Goal: Task Accomplishment & Management: Use online tool/utility

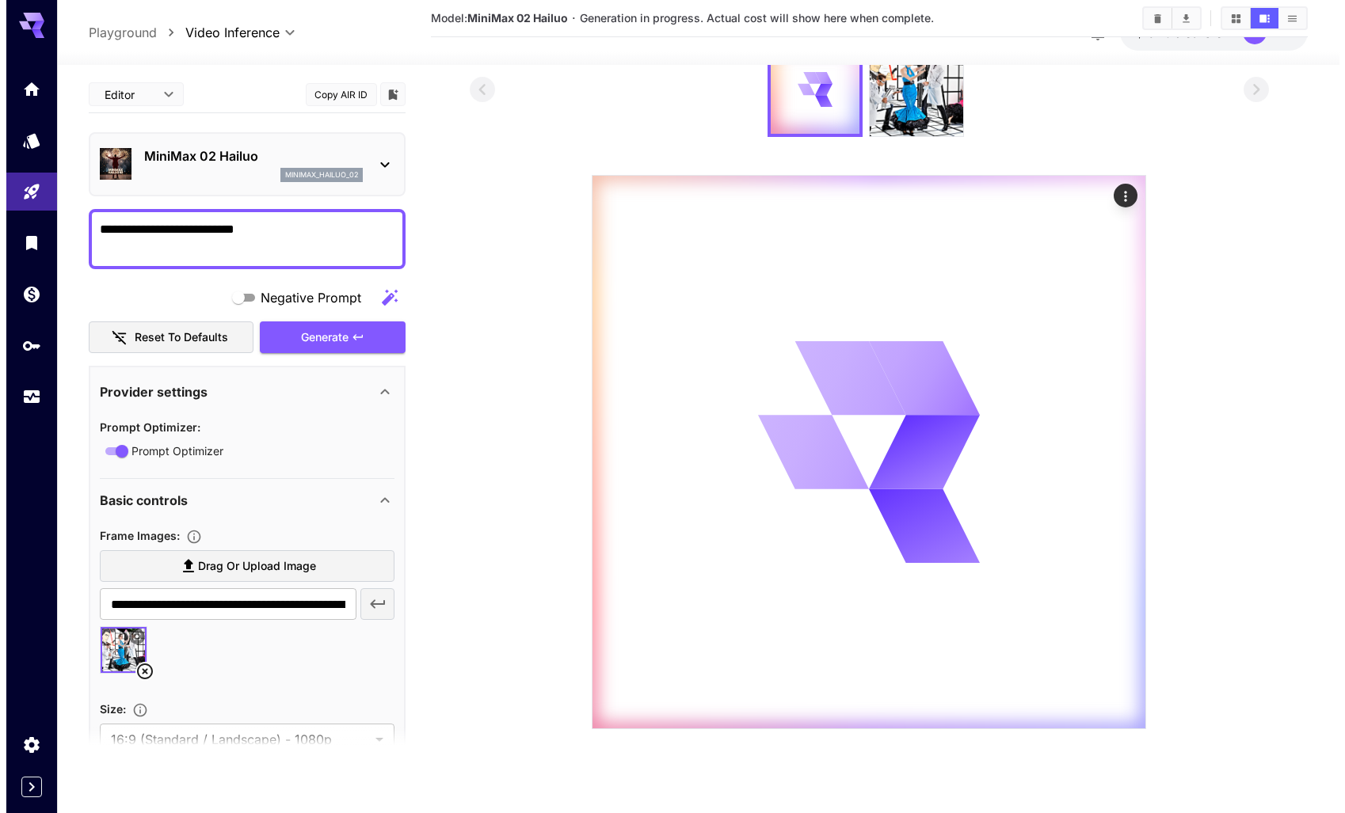
scroll to position [36, 0]
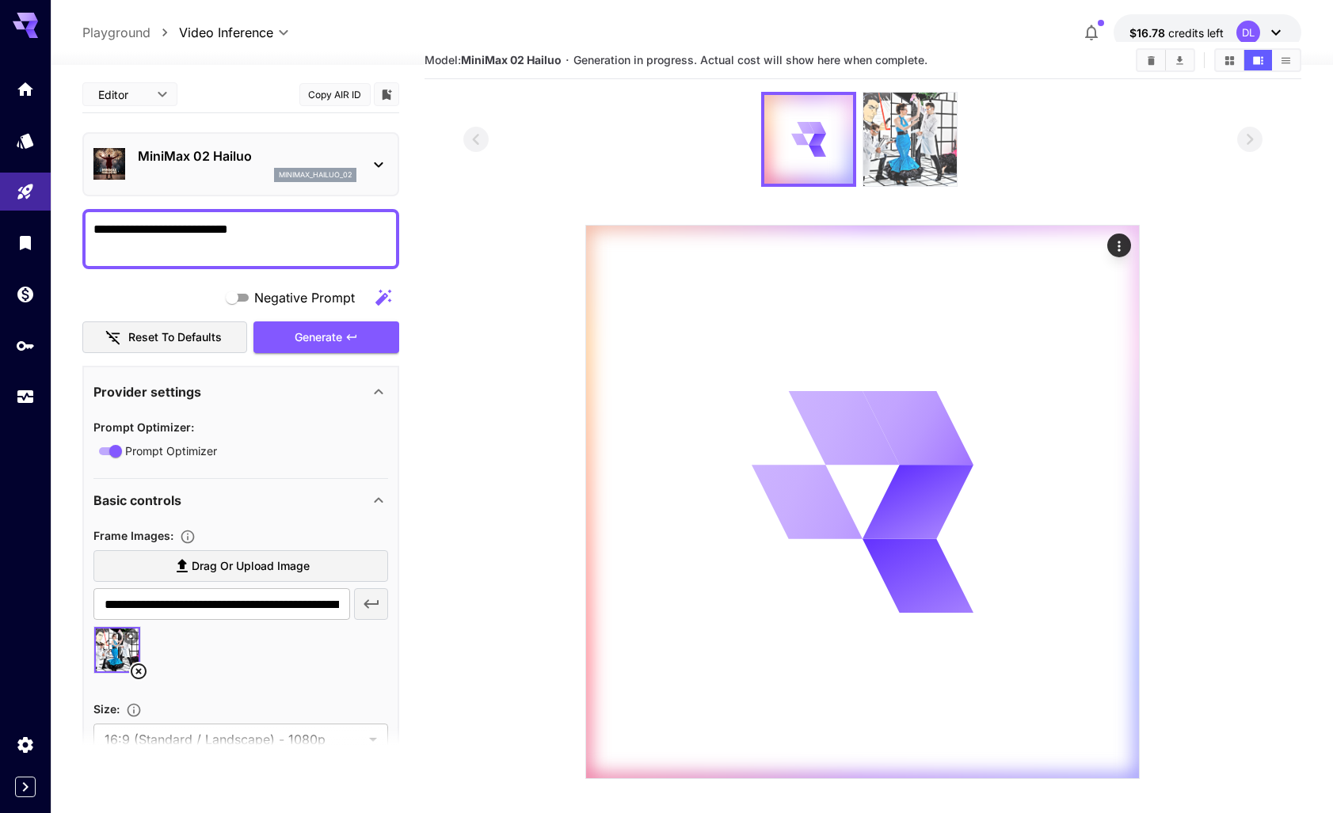
click at [905, 145] on img at bounding box center [909, 139] width 93 height 93
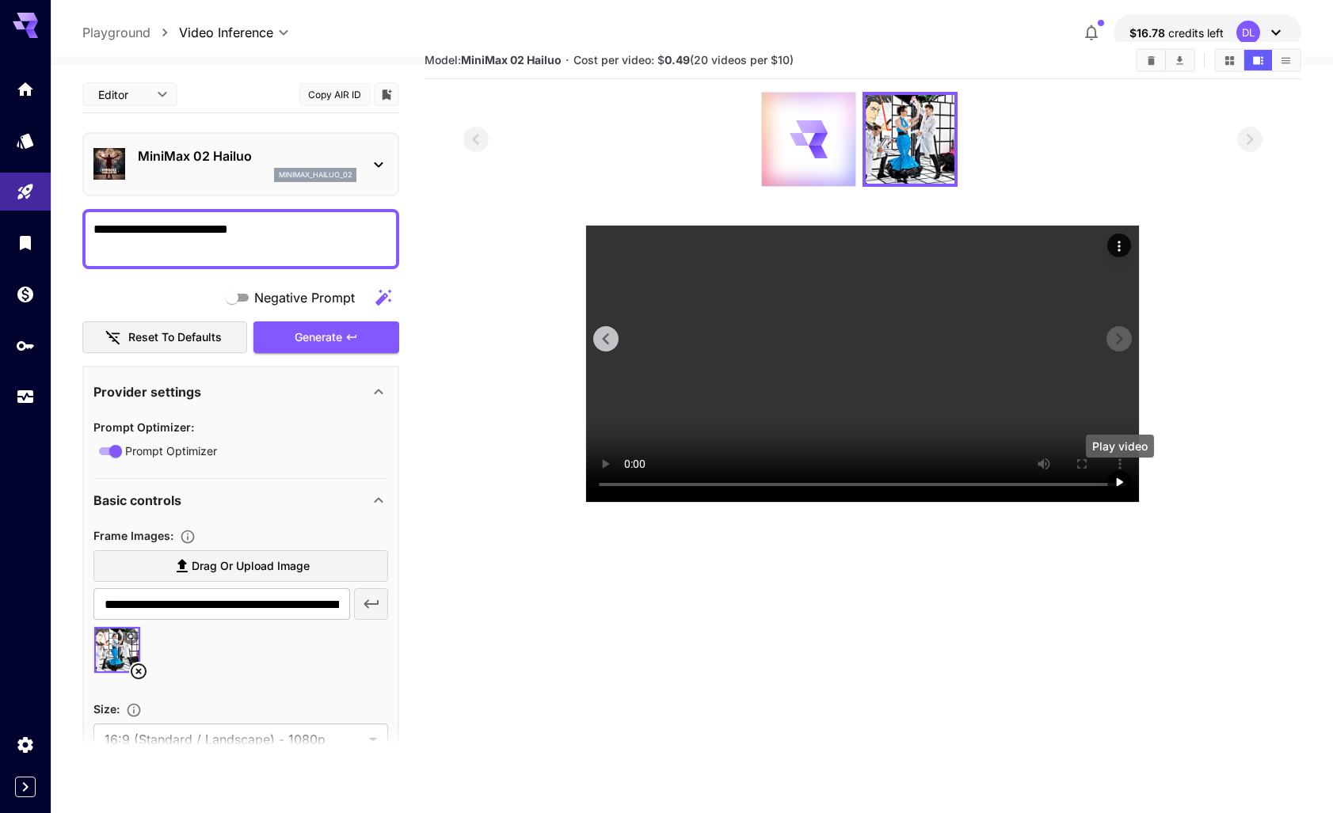
click at [1122, 478] on icon "Play video" at bounding box center [1119, 482] width 16 height 16
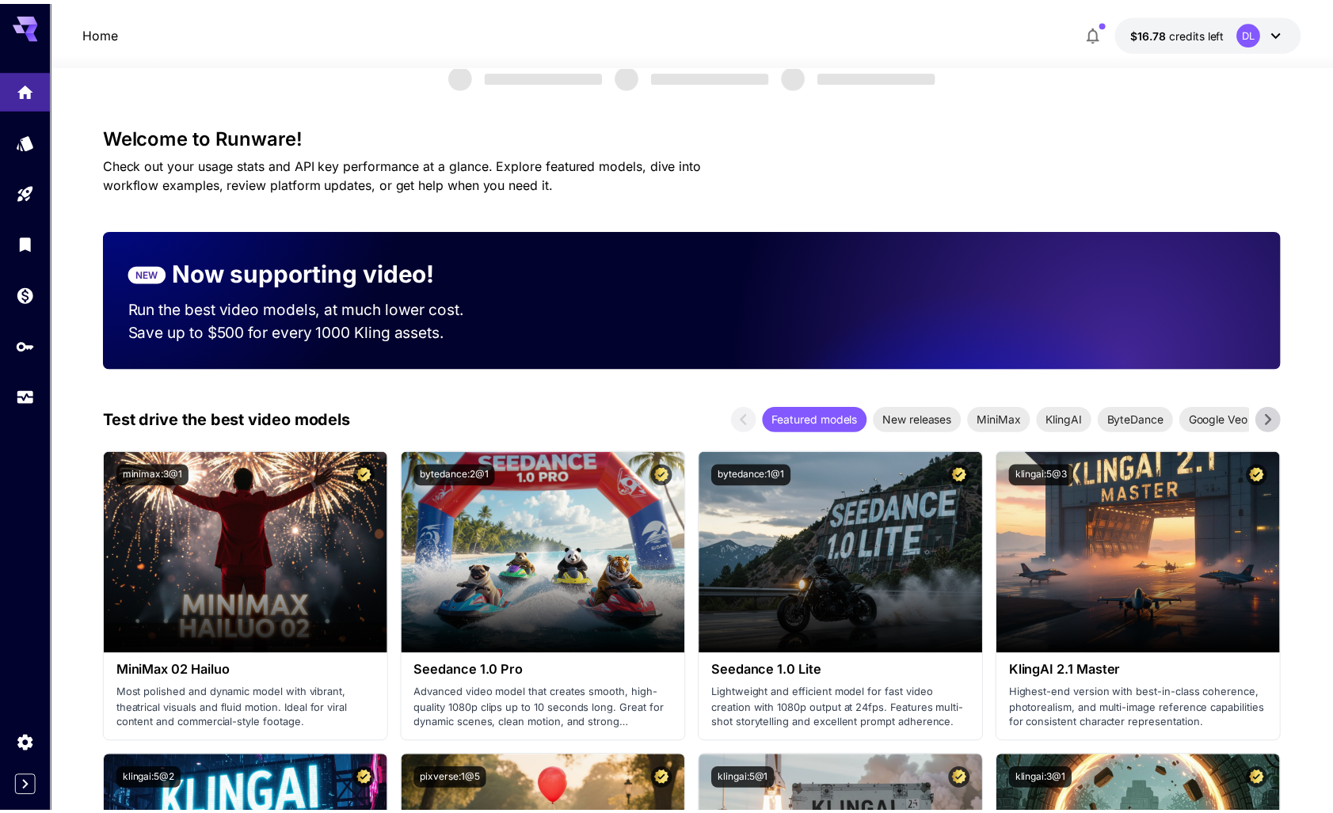
scroll to position [307, 0]
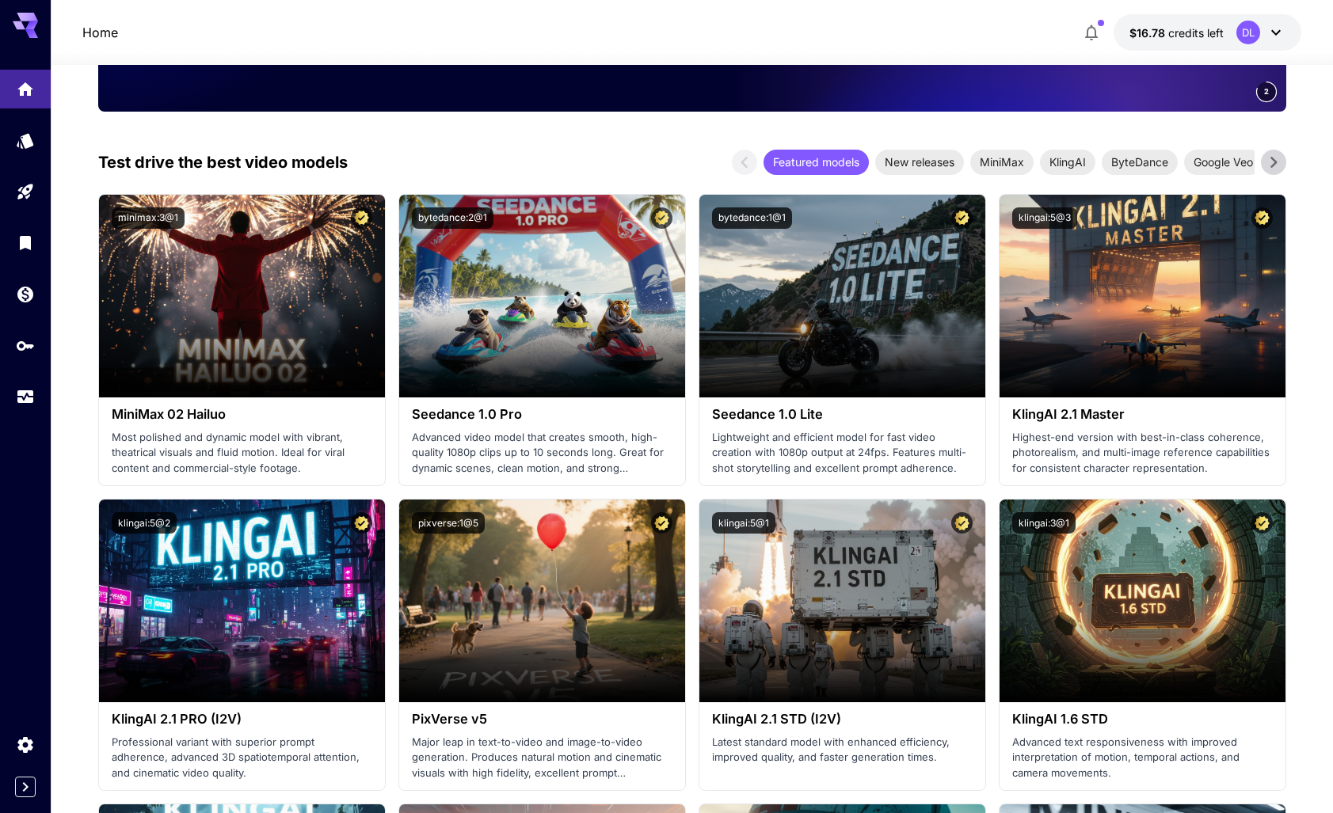
click at [107, 33] on p "Home" at bounding box center [100, 32] width 36 height 19
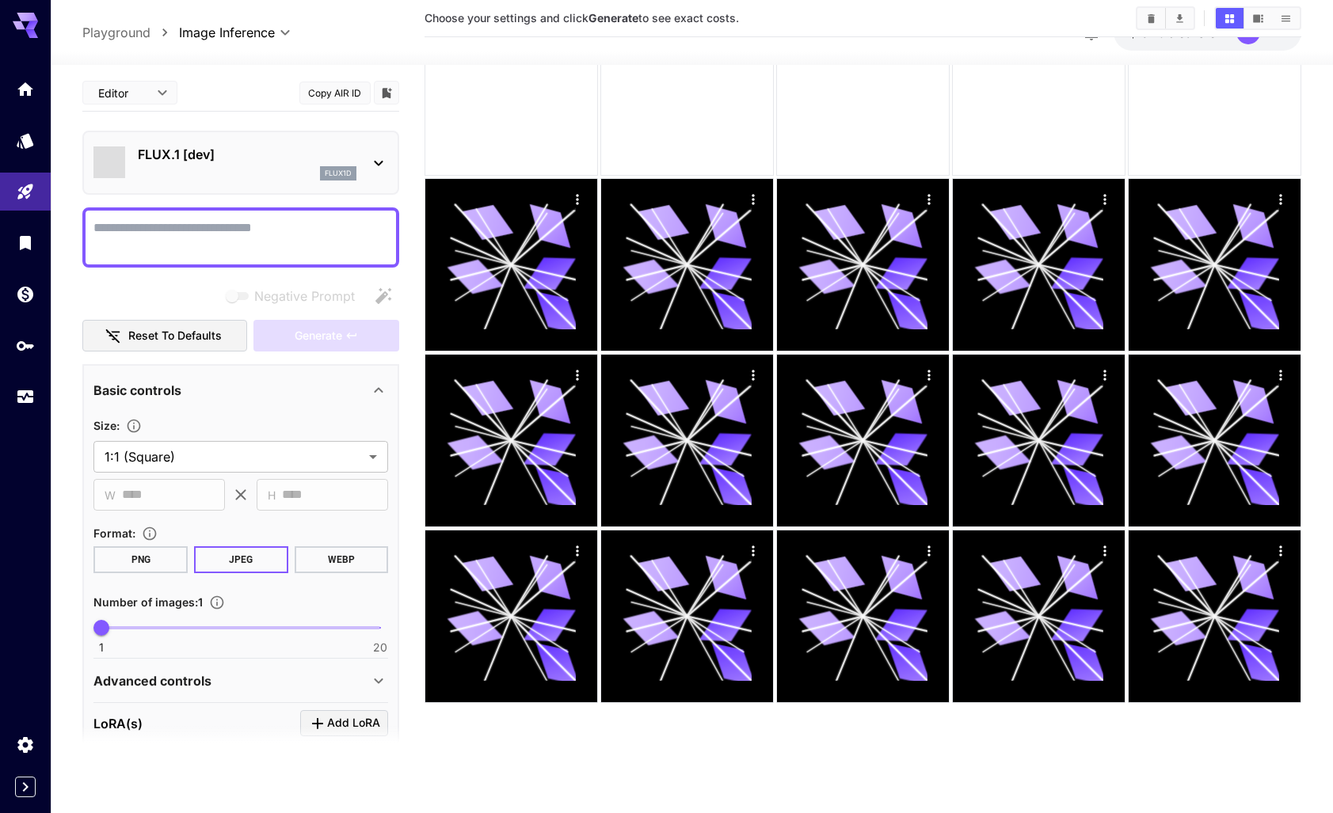
scroll to position [125, 0]
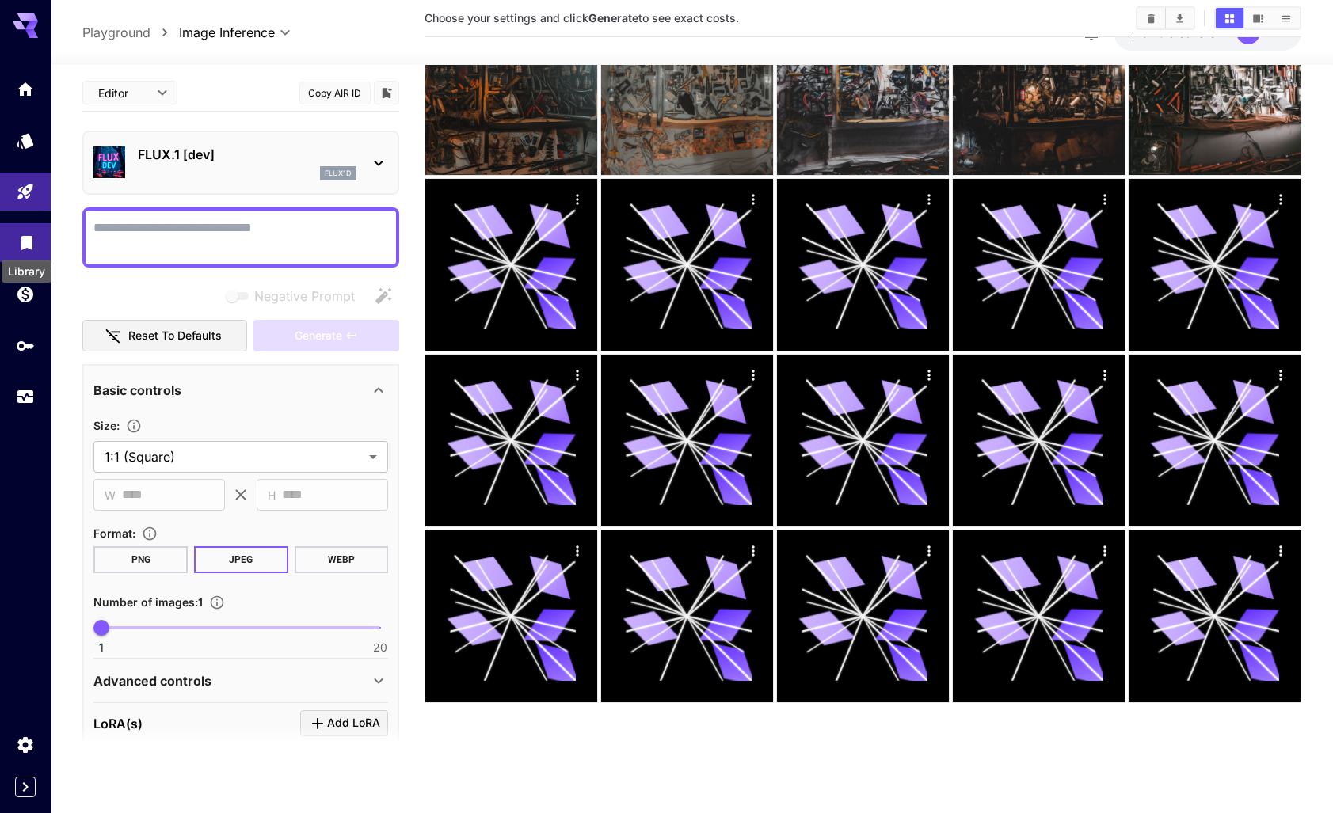
click at [21, 238] on icon "Library" at bounding box center [26, 238] width 11 height 14
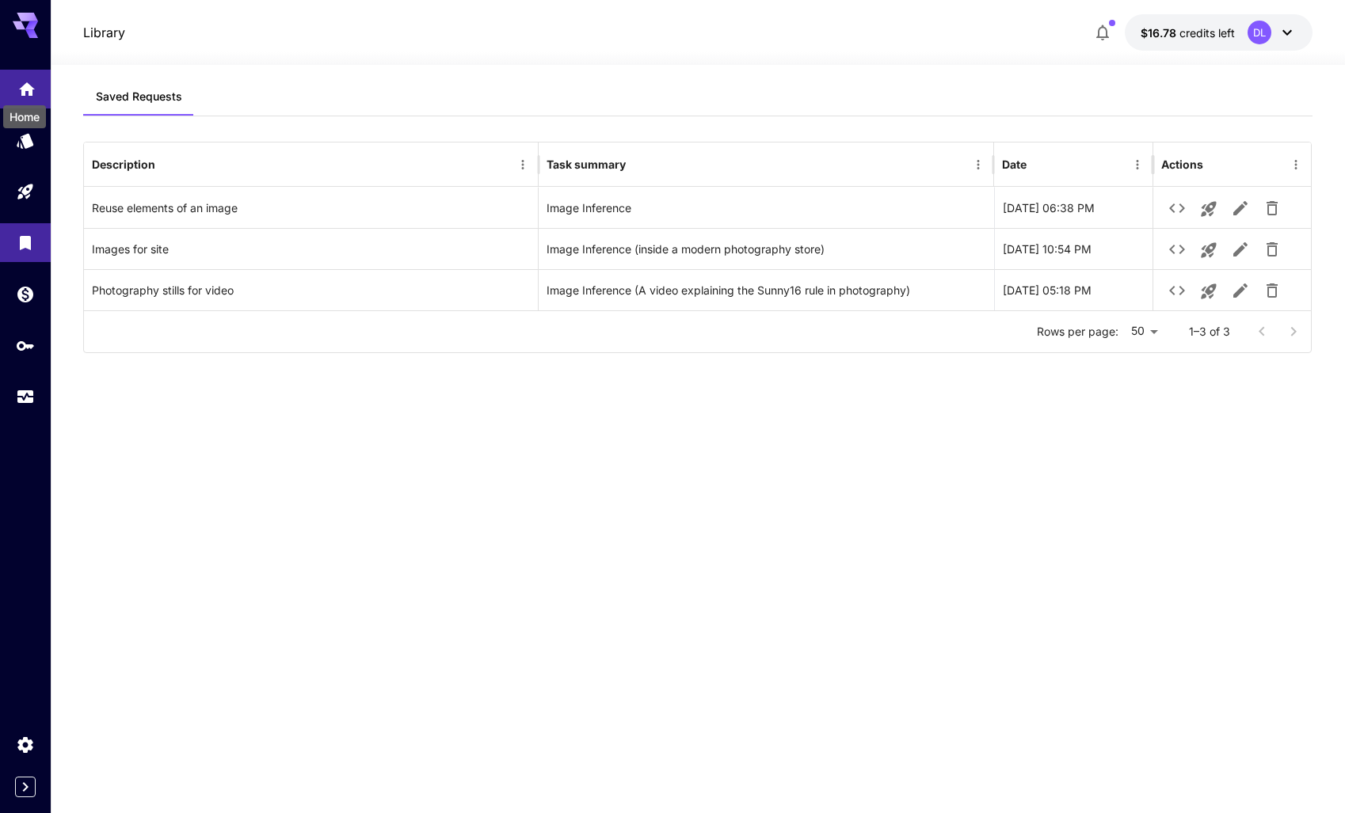
click at [26, 79] on icon "Home" at bounding box center [27, 84] width 16 height 13
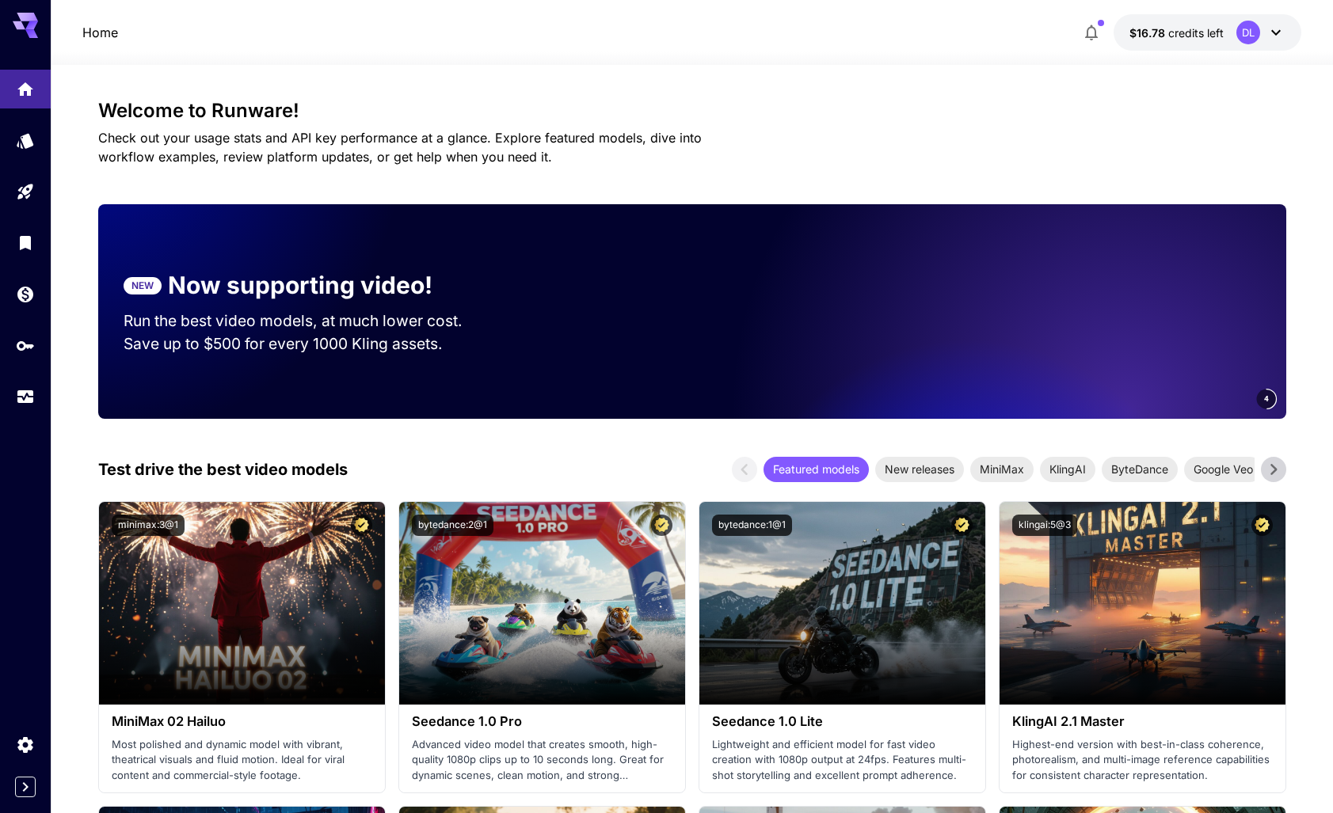
click at [1282, 33] on icon at bounding box center [1276, 32] width 19 height 19
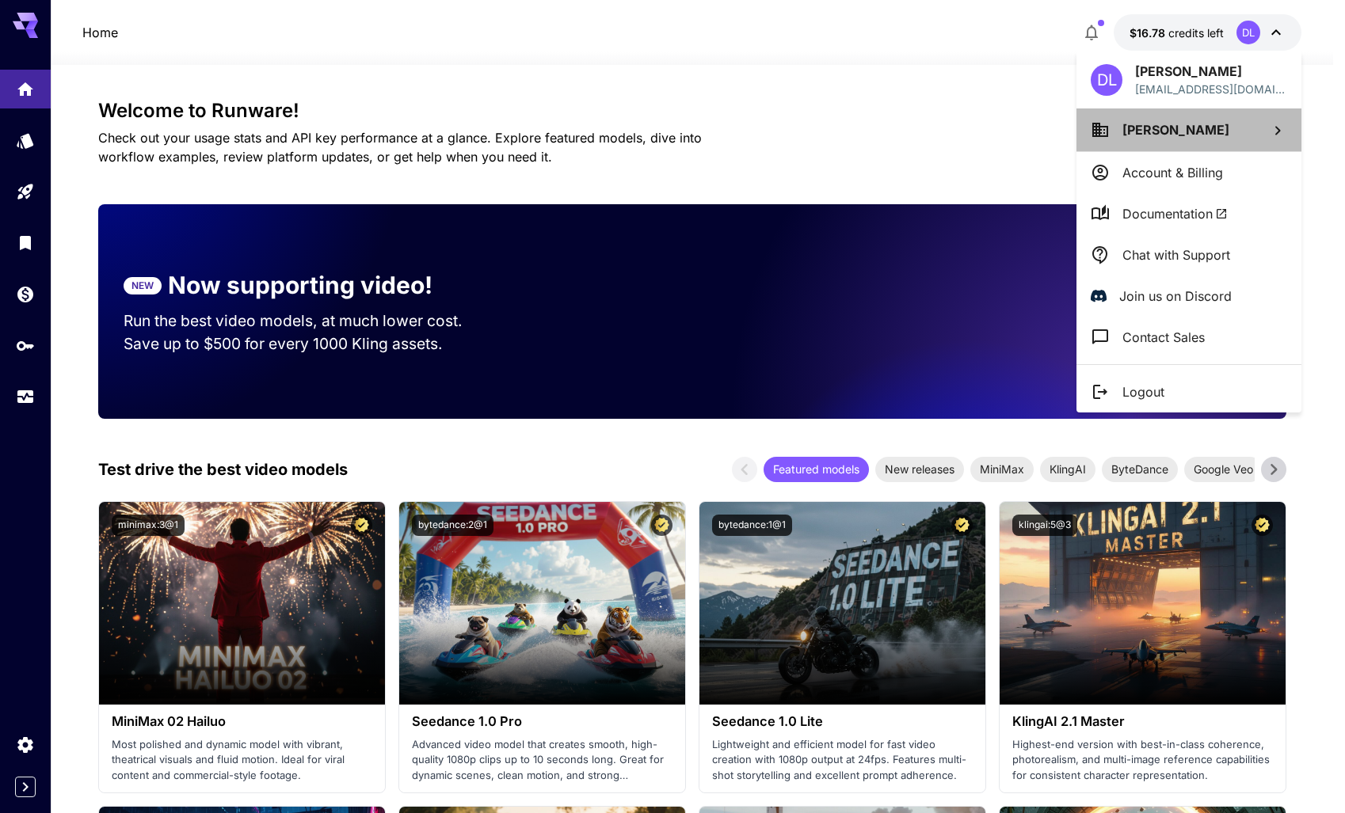
click at [1202, 135] on span "[PERSON_NAME]" at bounding box center [1175, 130] width 107 height 16
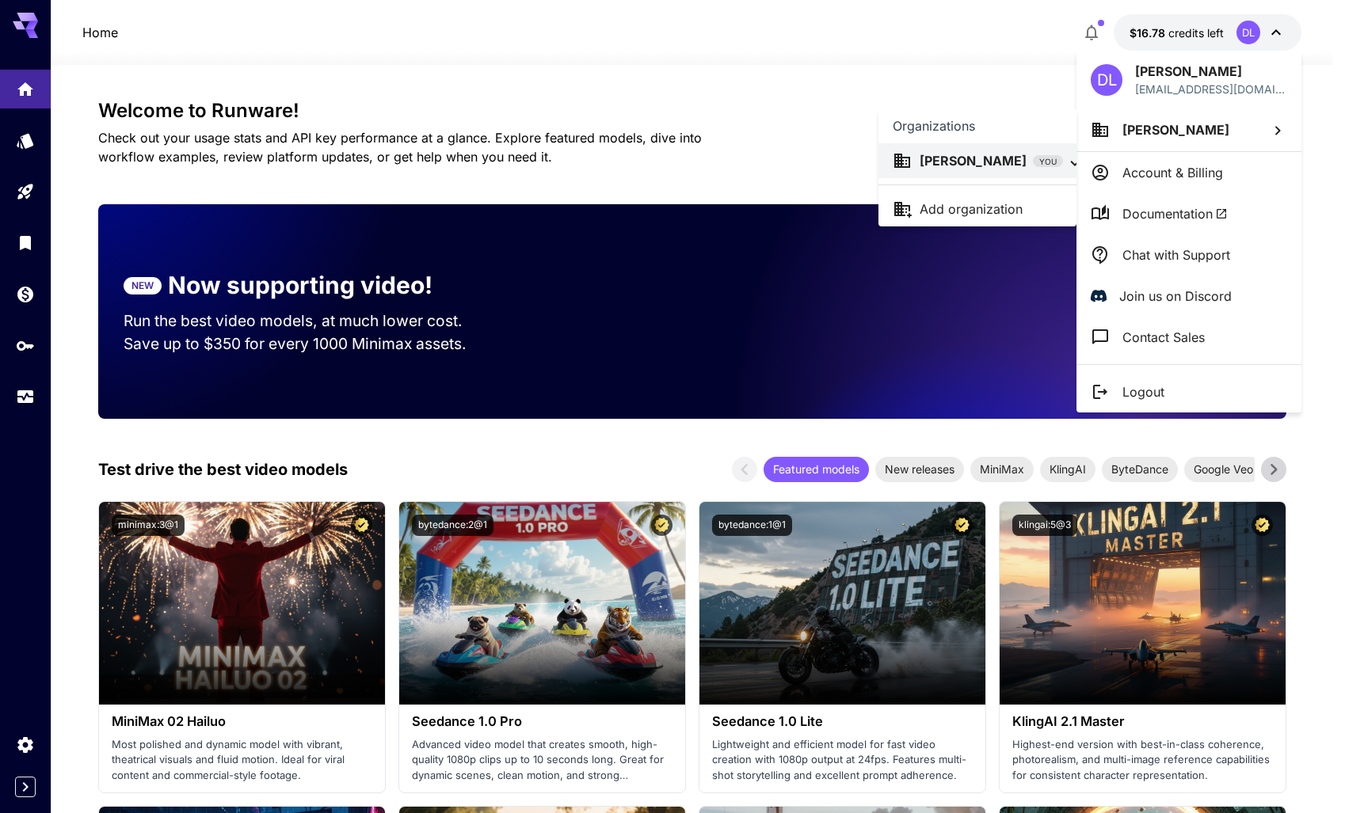
click at [1202, 135] on div at bounding box center [672, 406] width 1345 height 813
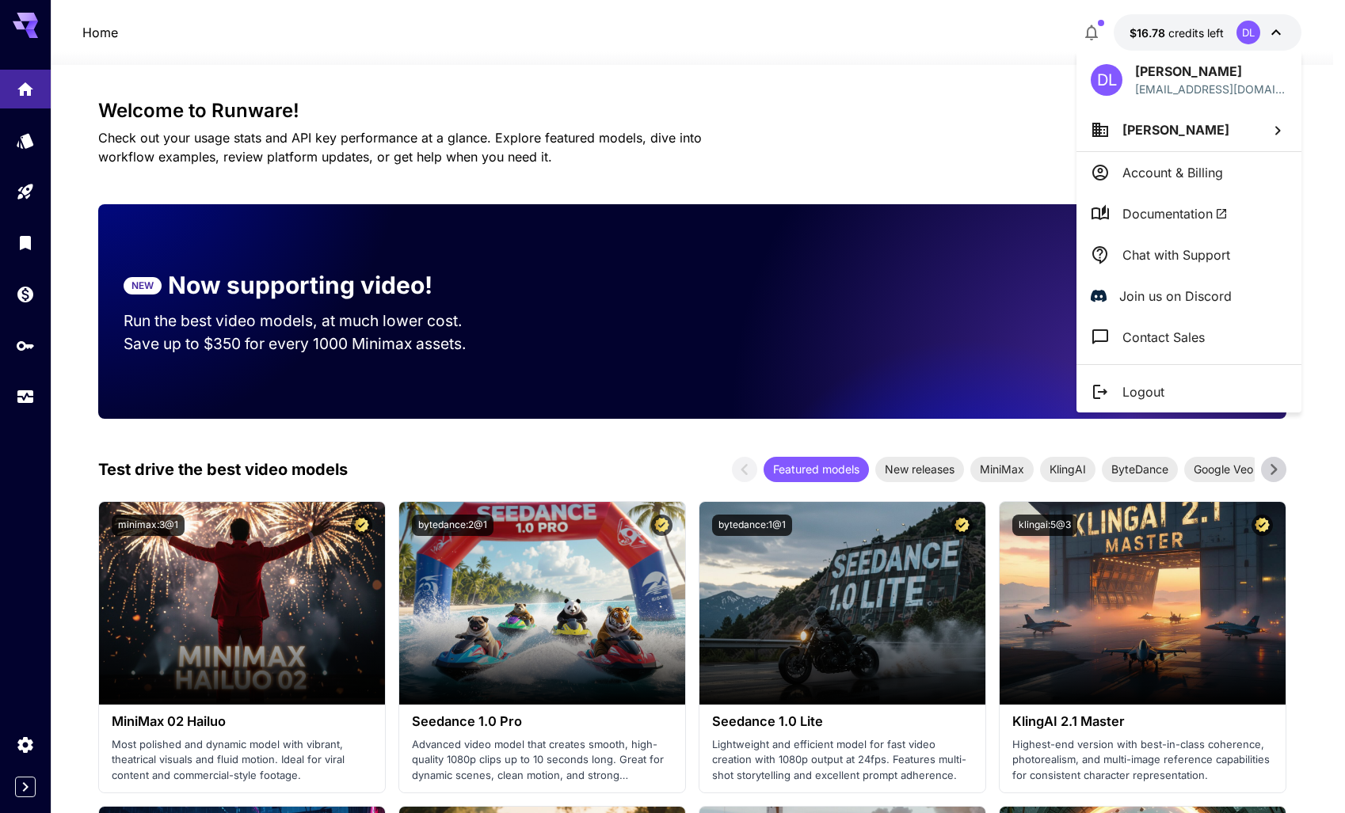
click at [1188, 129] on span "[PERSON_NAME]" at bounding box center [1175, 130] width 107 height 16
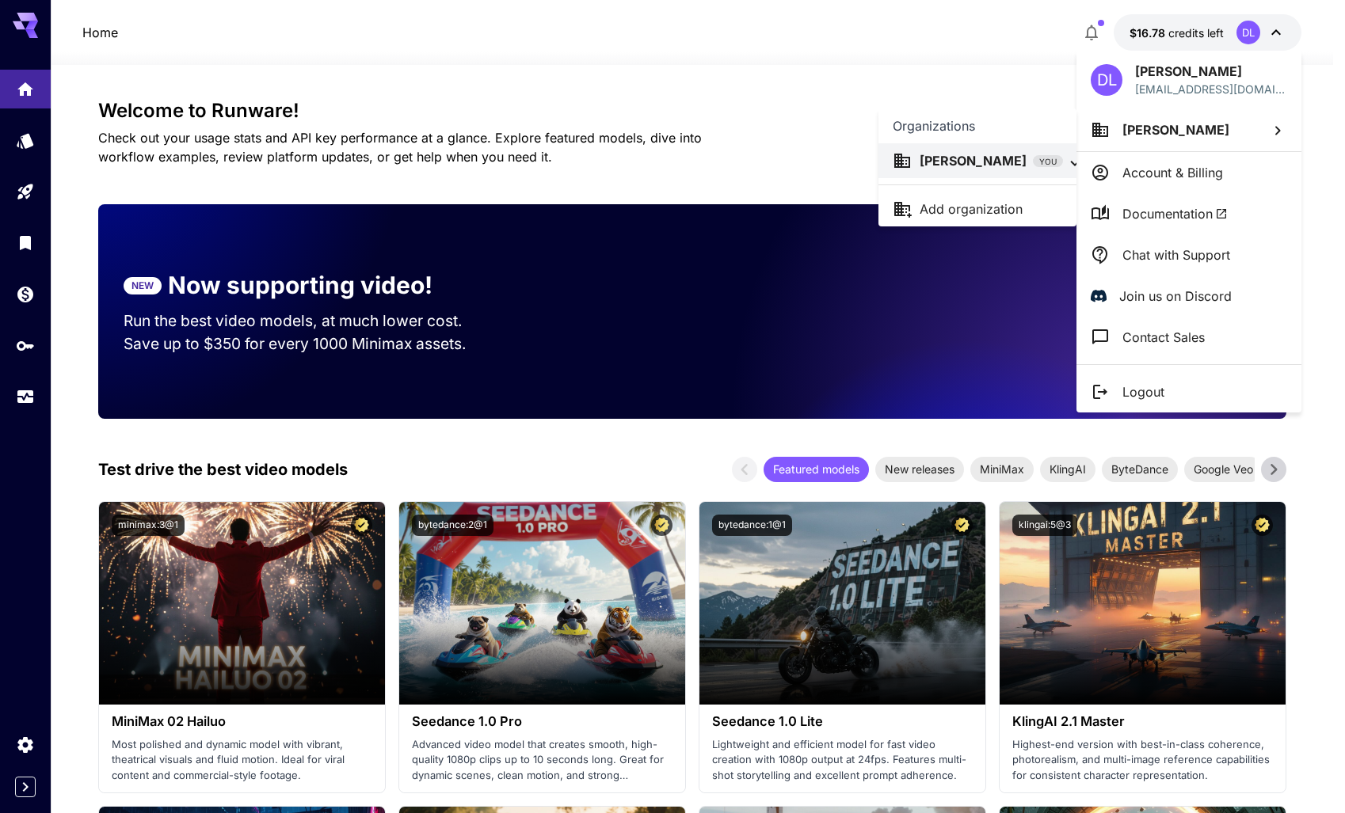
click at [746, 38] on div at bounding box center [672, 406] width 1345 height 813
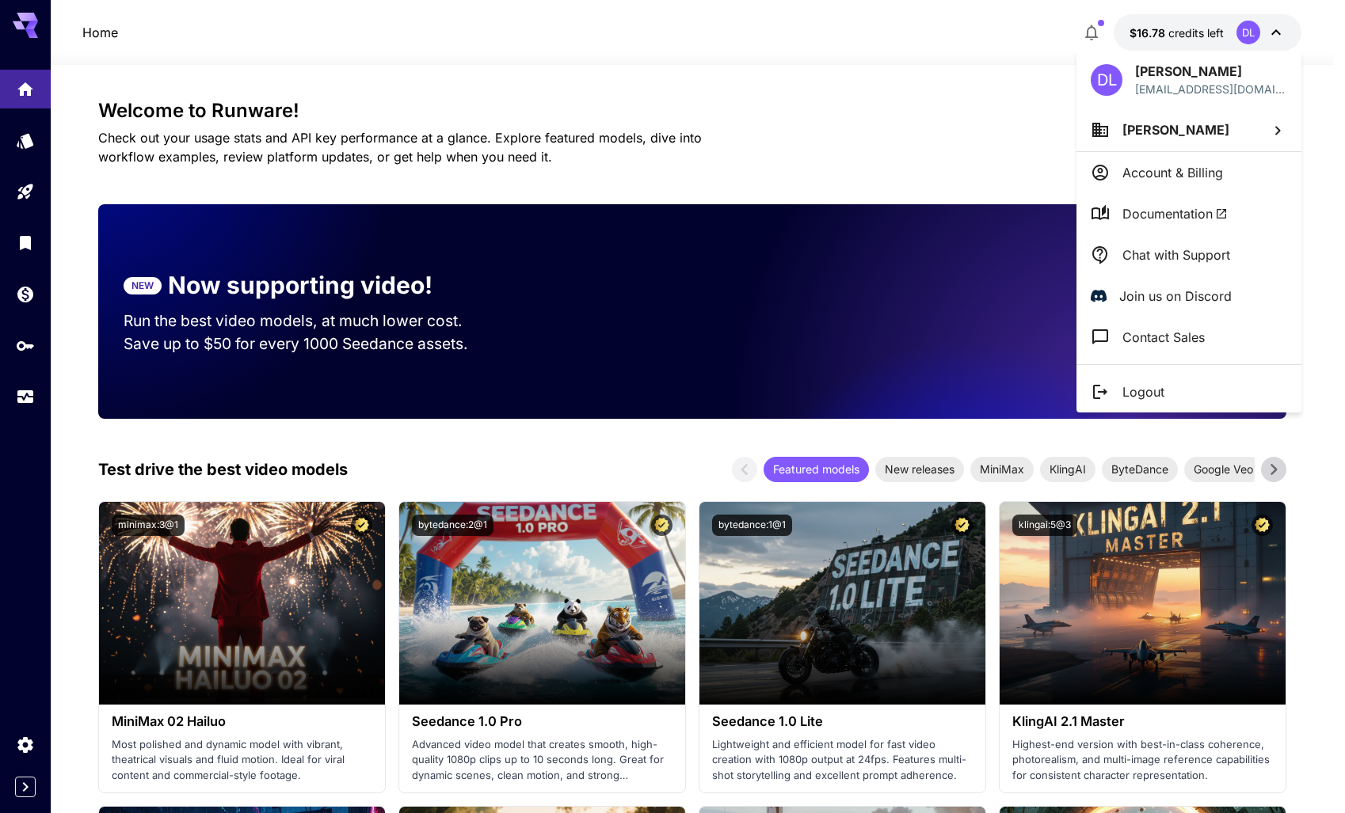
click at [24, 16] on div at bounding box center [672, 406] width 1345 height 813
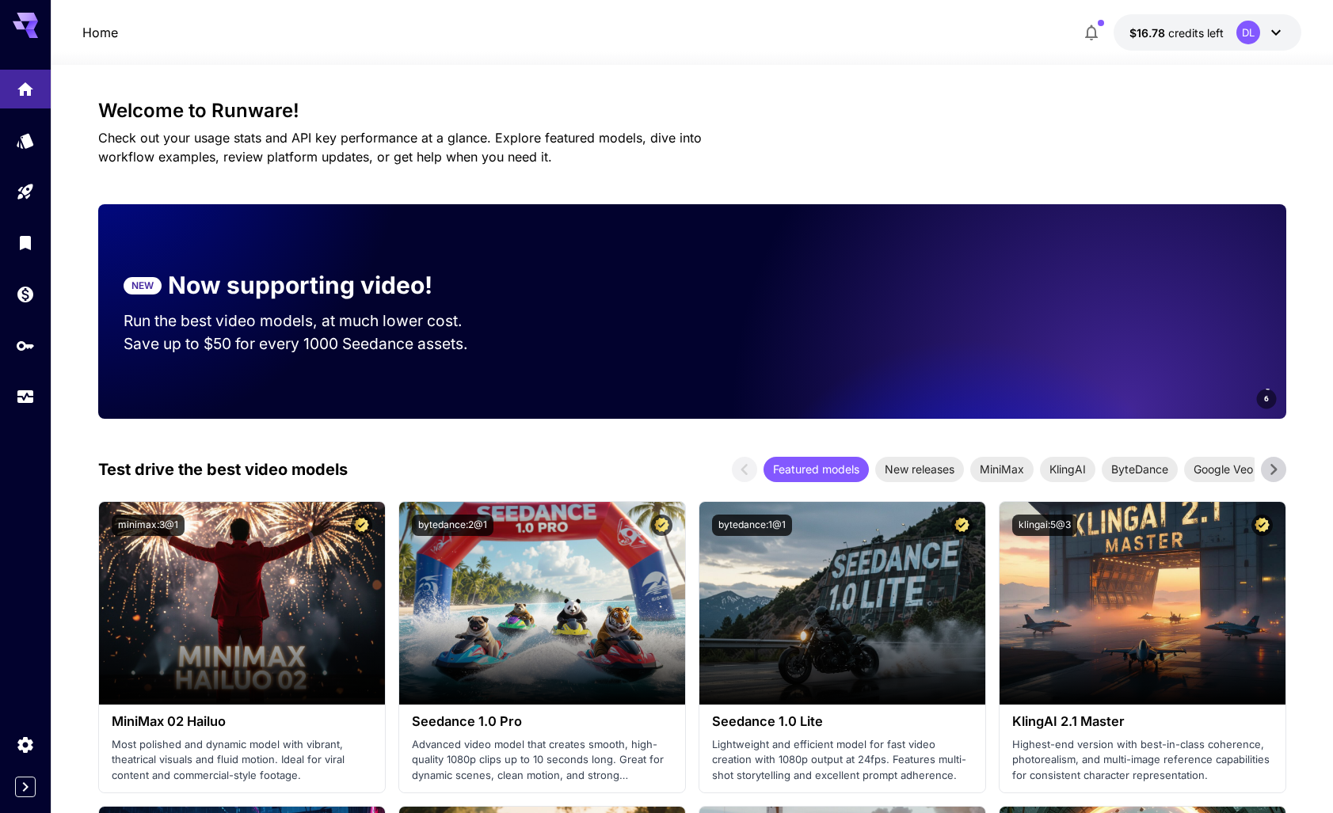
click at [25, 26] on icon at bounding box center [25, 25] width 25 height 25
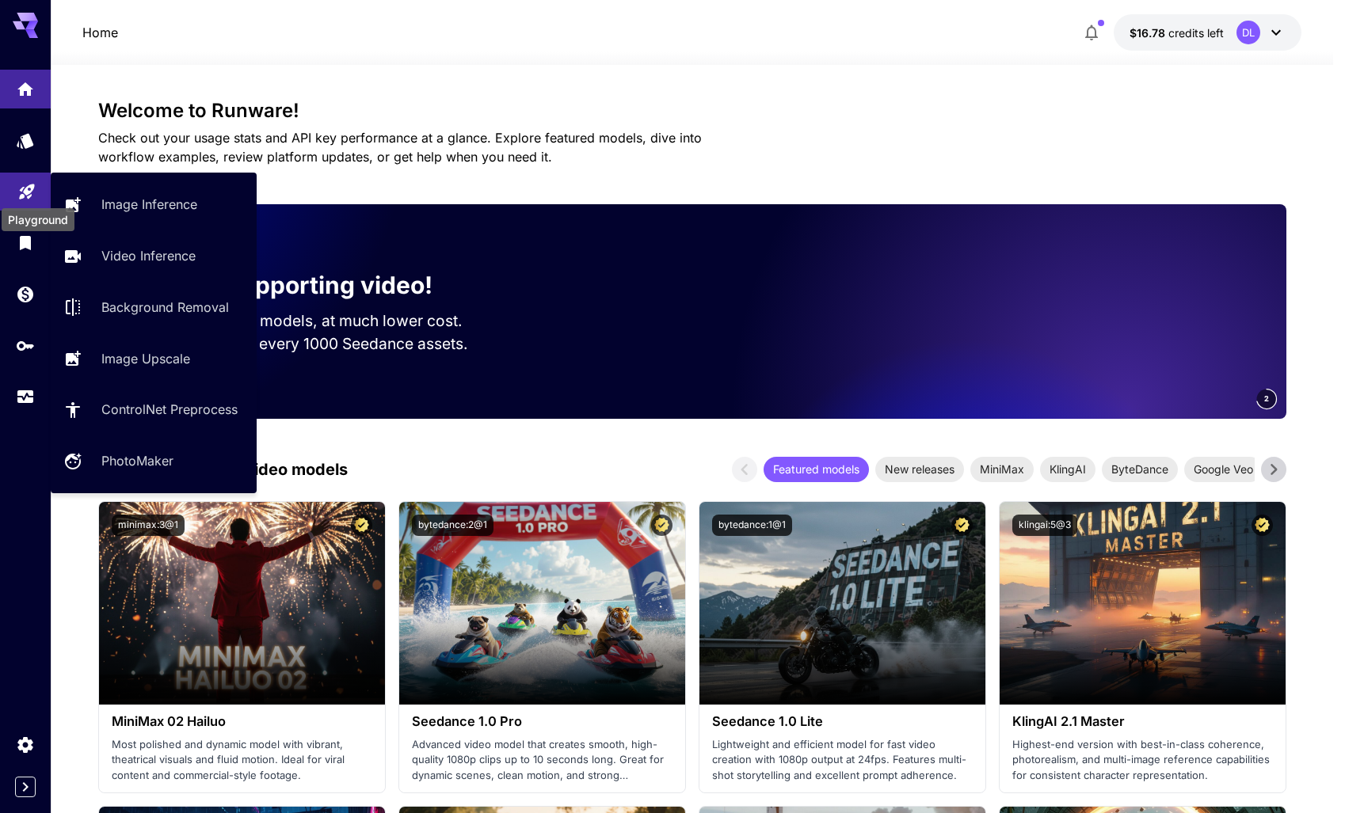
click at [21, 187] on icon "Playground" at bounding box center [26, 187] width 15 height 15
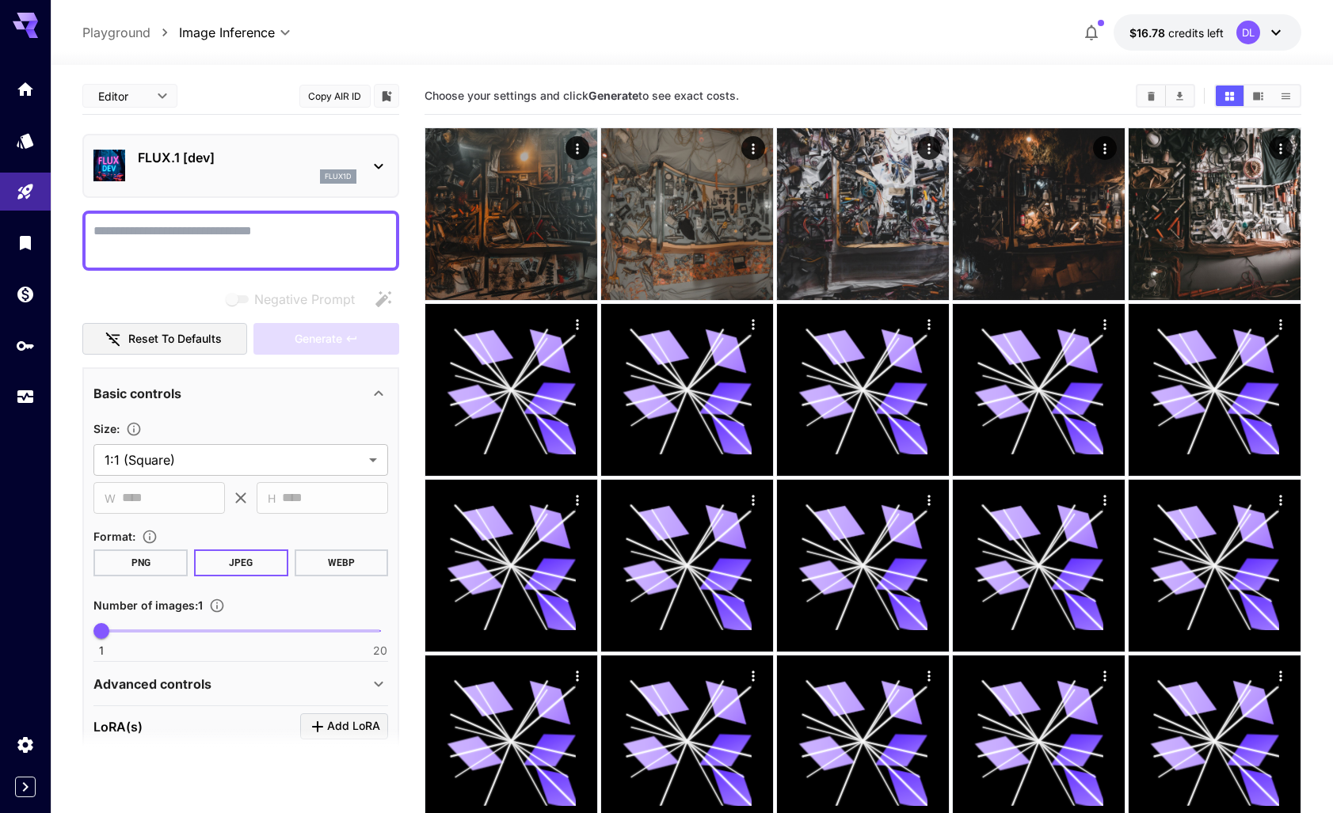
click at [369, 162] on icon at bounding box center [378, 166] width 19 height 19
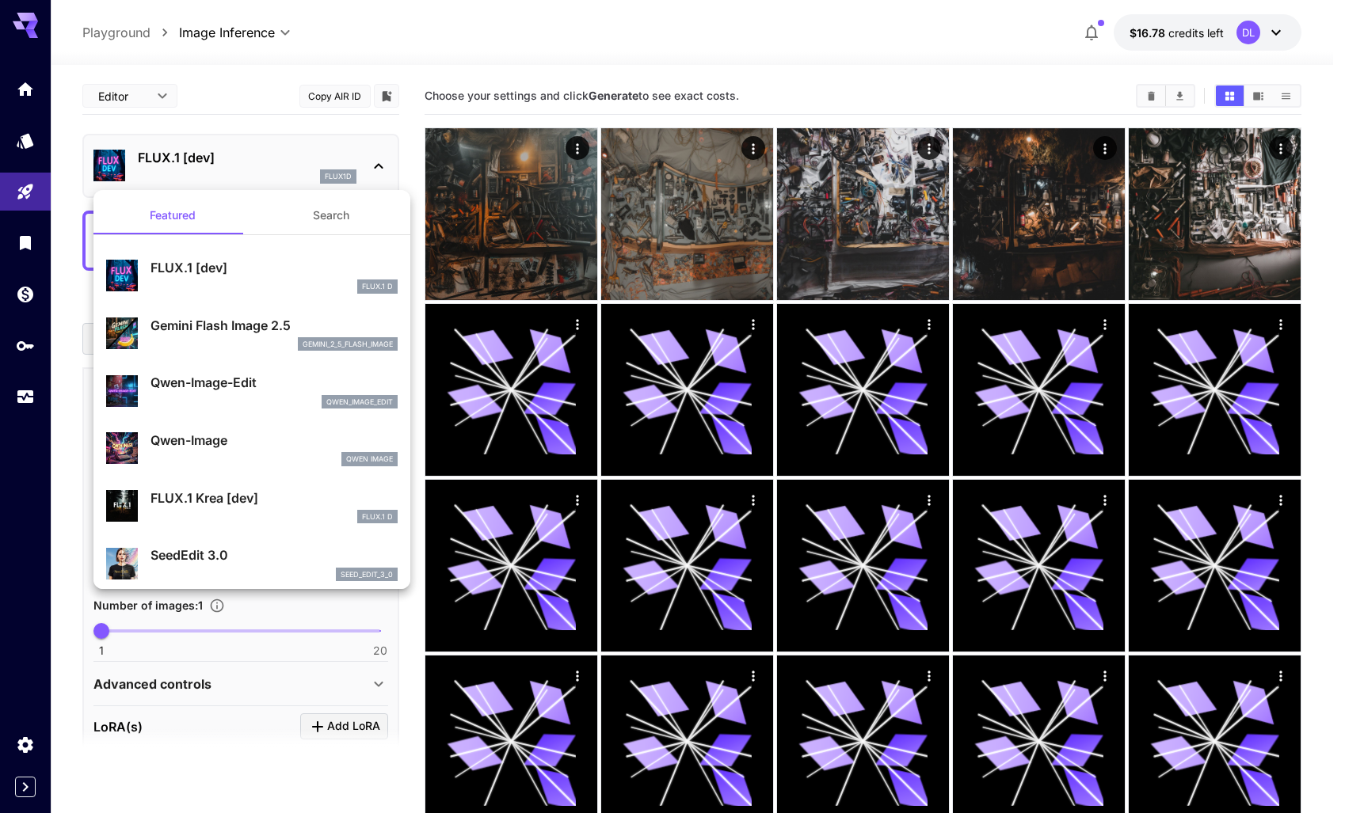
click at [433, 49] on div at bounding box center [672, 406] width 1345 height 813
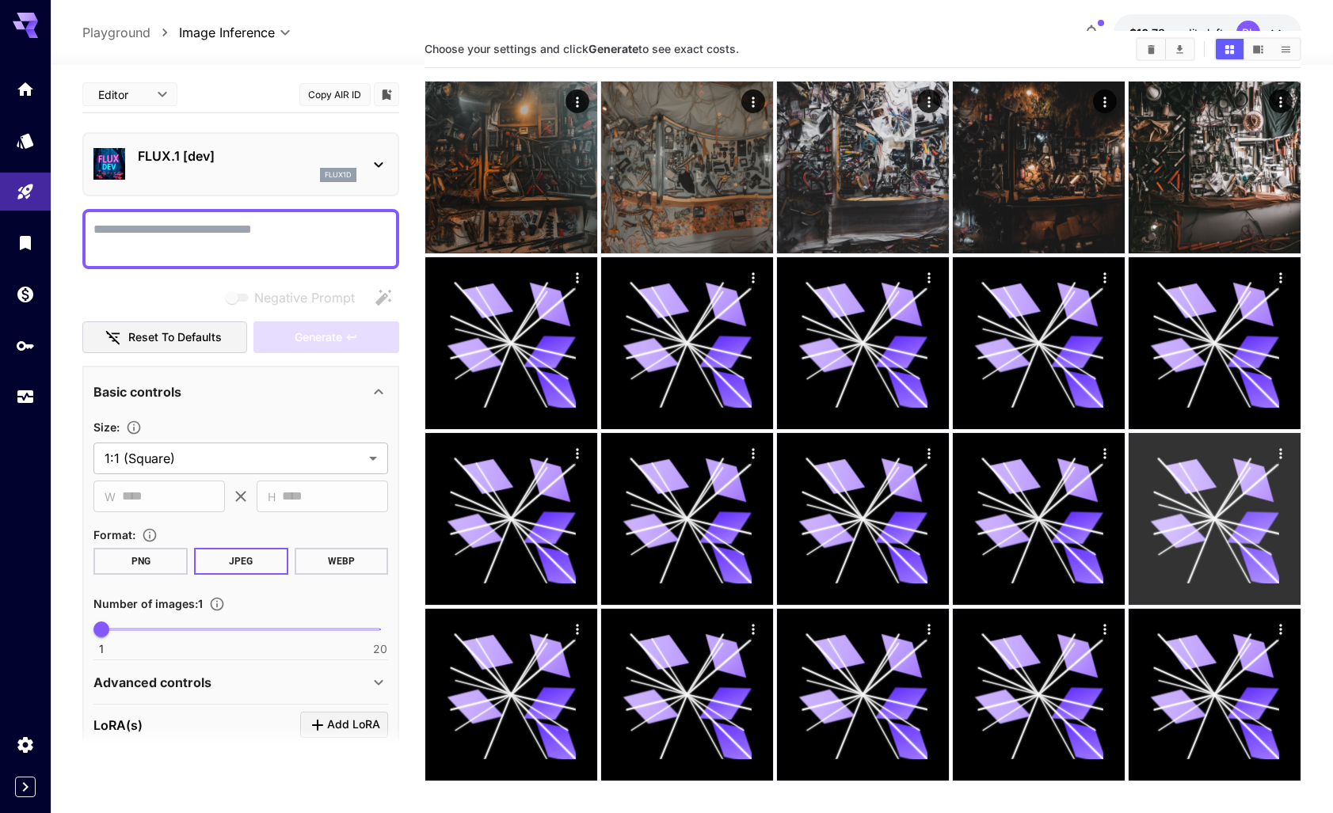
scroll to position [125, 0]
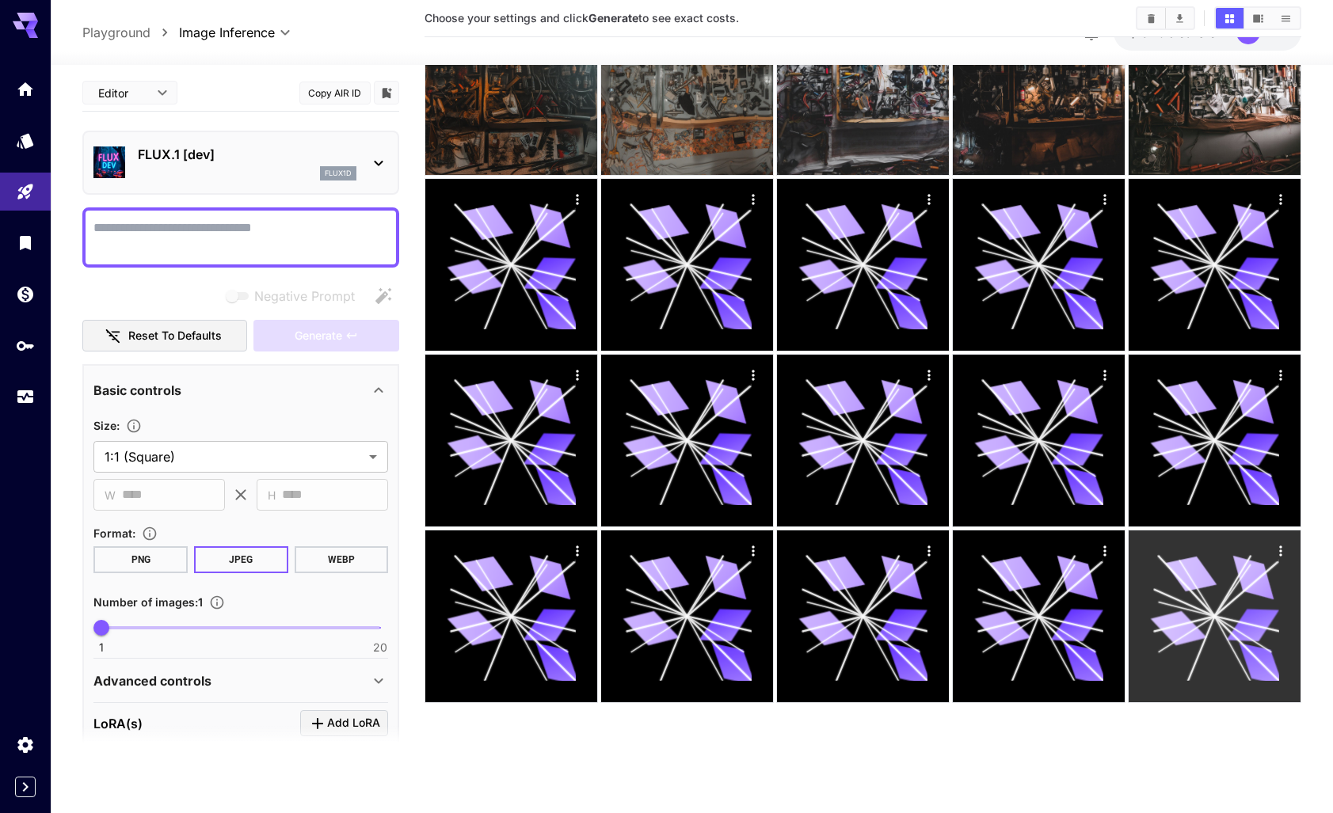
click at [1215, 648] on icon at bounding box center [1214, 616] width 129 height 129
click at [1244, 597] on icon at bounding box center [1214, 616] width 125 height 125
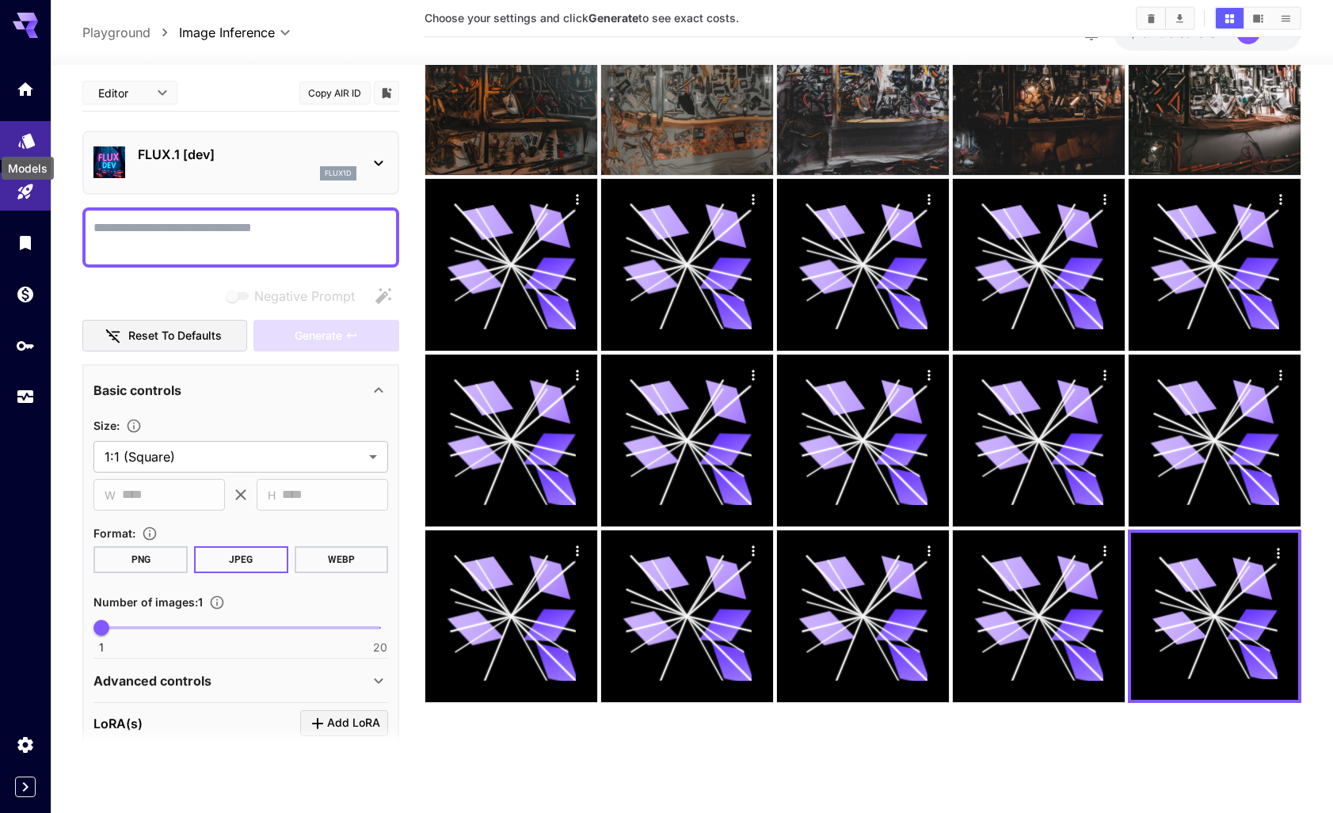
click at [22, 132] on icon "Models" at bounding box center [26, 135] width 19 height 19
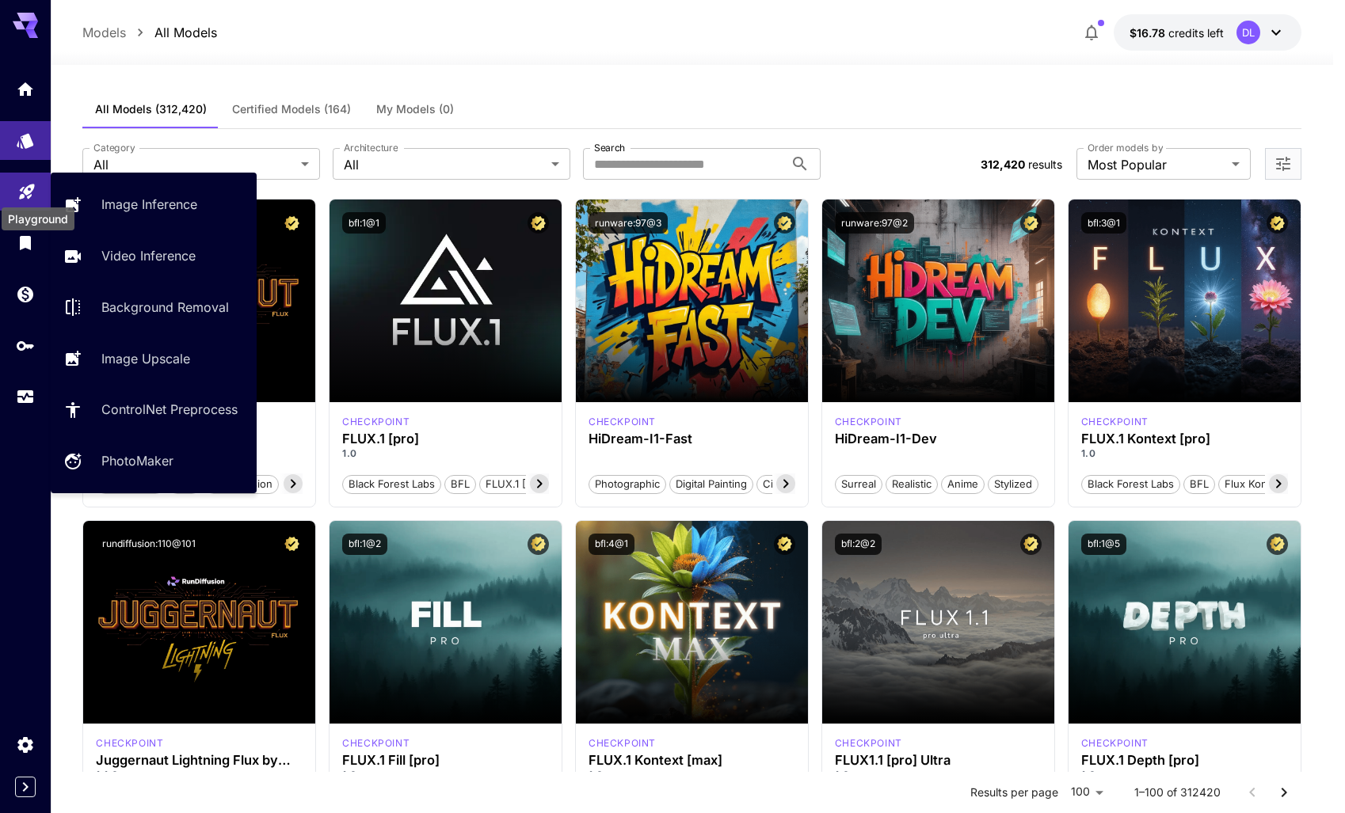
click at [20, 188] on icon "Playground" at bounding box center [26, 186] width 19 height 19
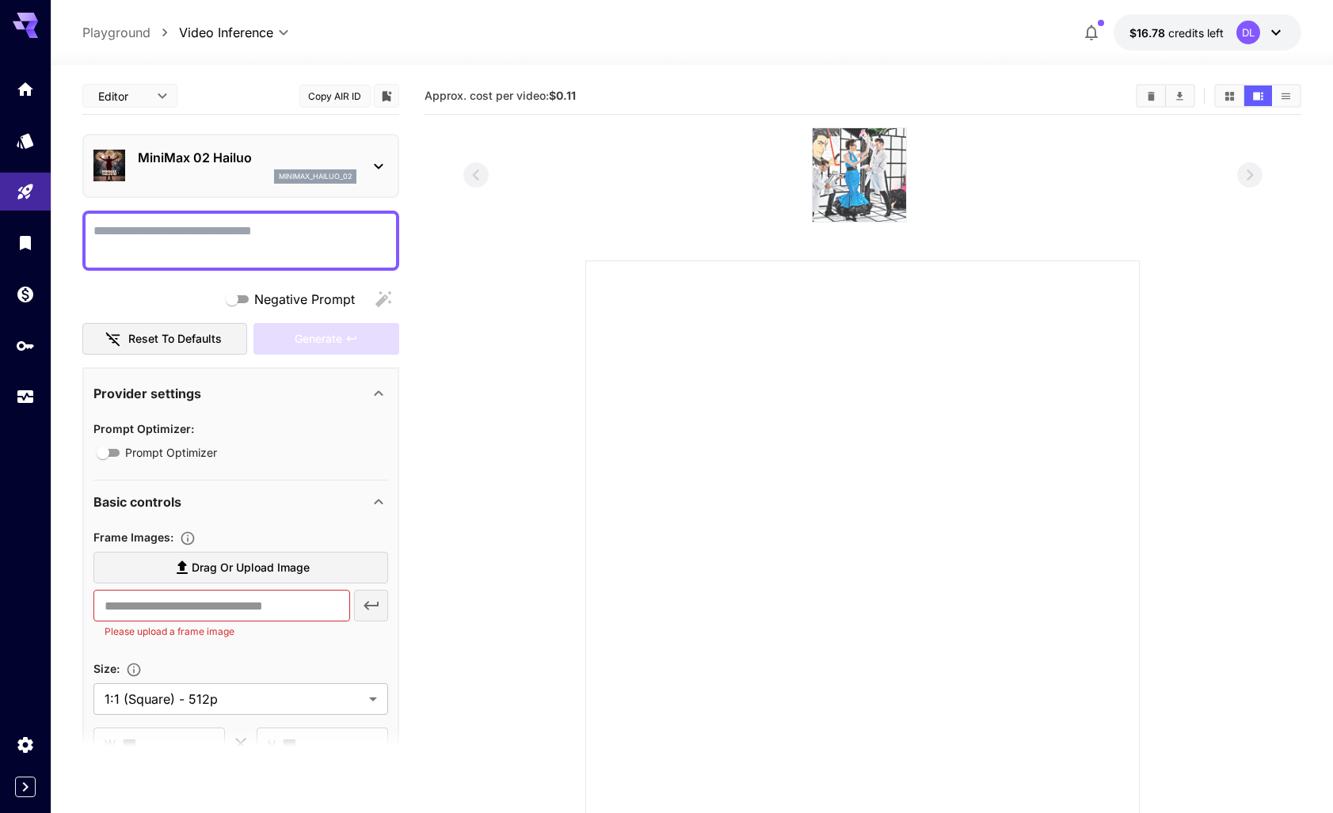
click at [871, 208] on img at bounding box center [859, 174] width 93 height 93
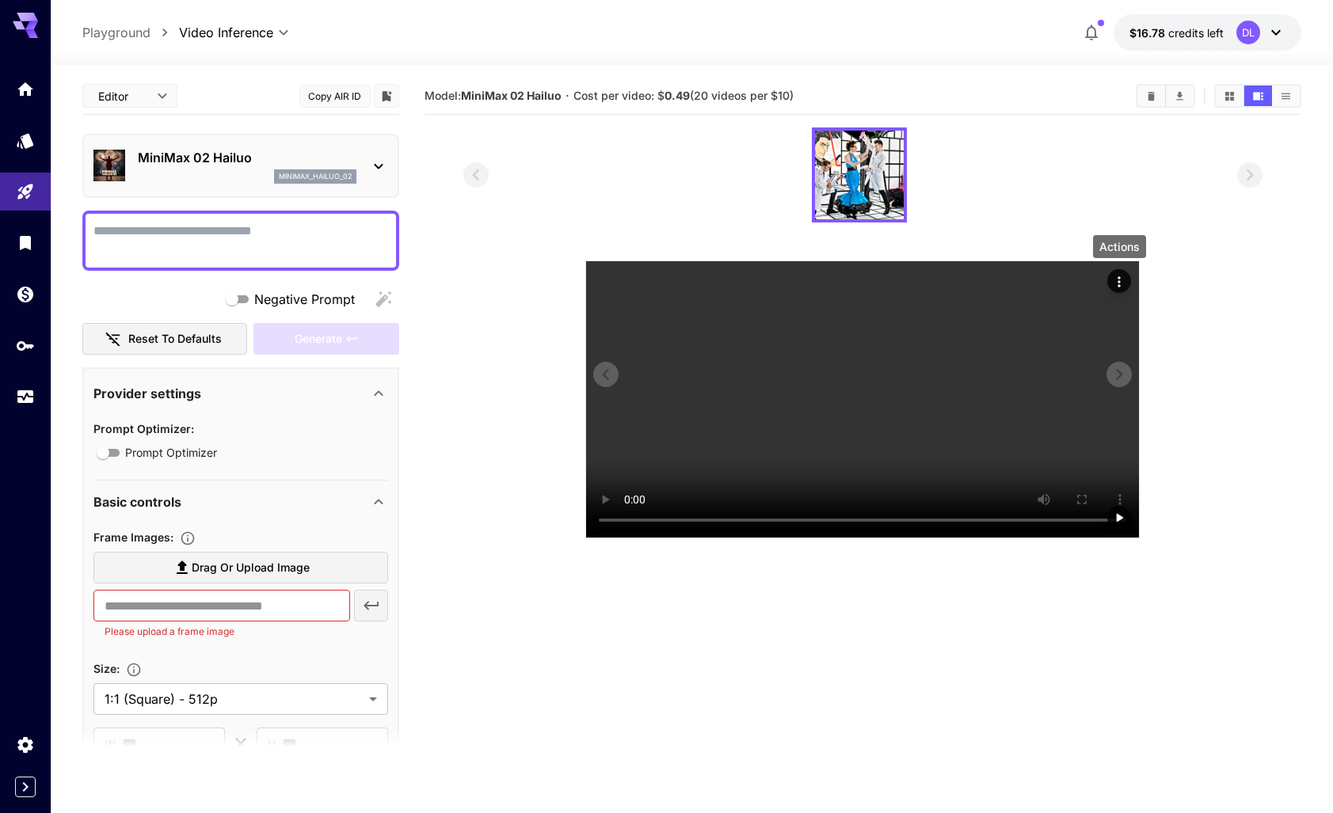
click at [1118, 280] on icon "Actions" at bounding box center [1119, 282] width 16 height 16
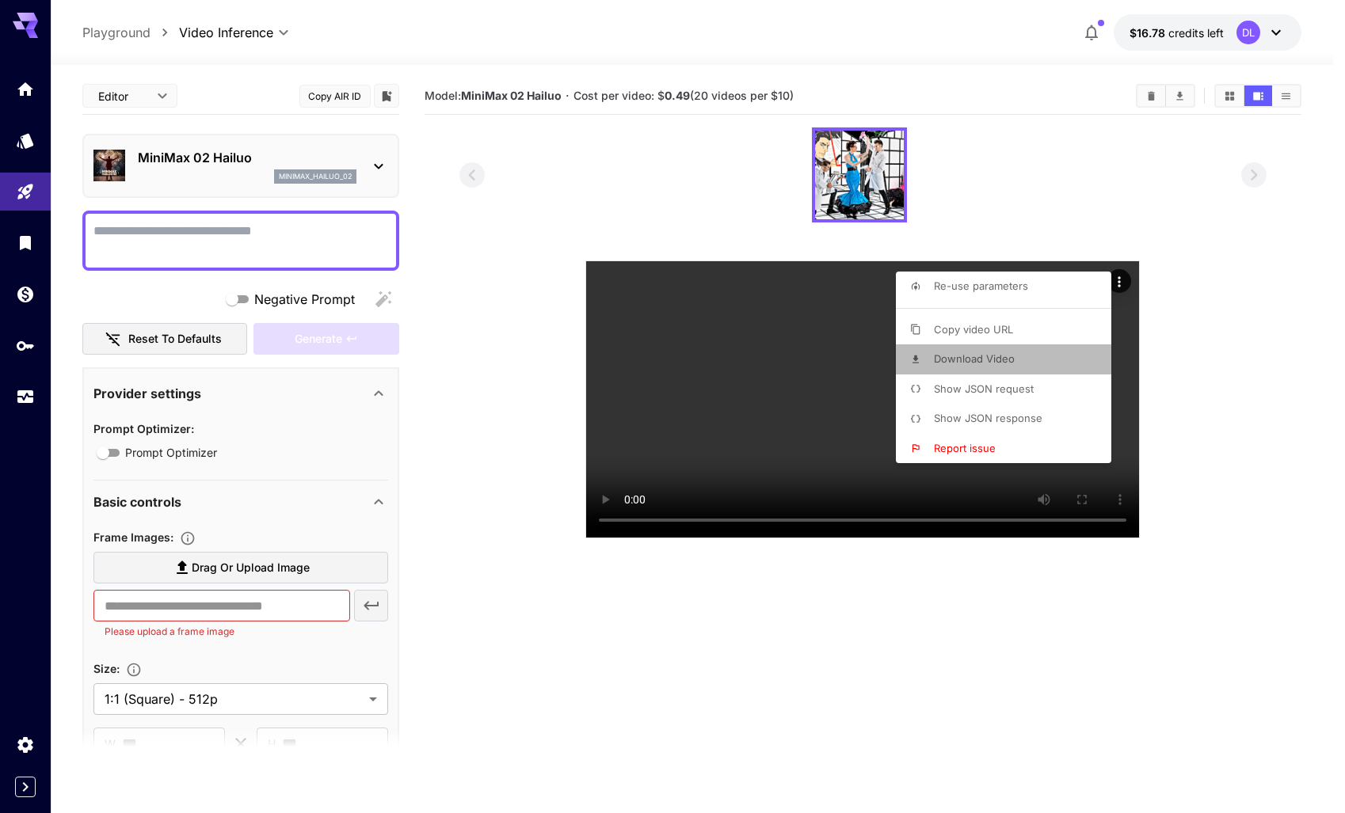
click at [977, 356] on span "Download Video" at bounding box center [974, 358] width 81 height 13
click at [1225, 90] on div at bounding box center [672, 406] width 1345 height 813
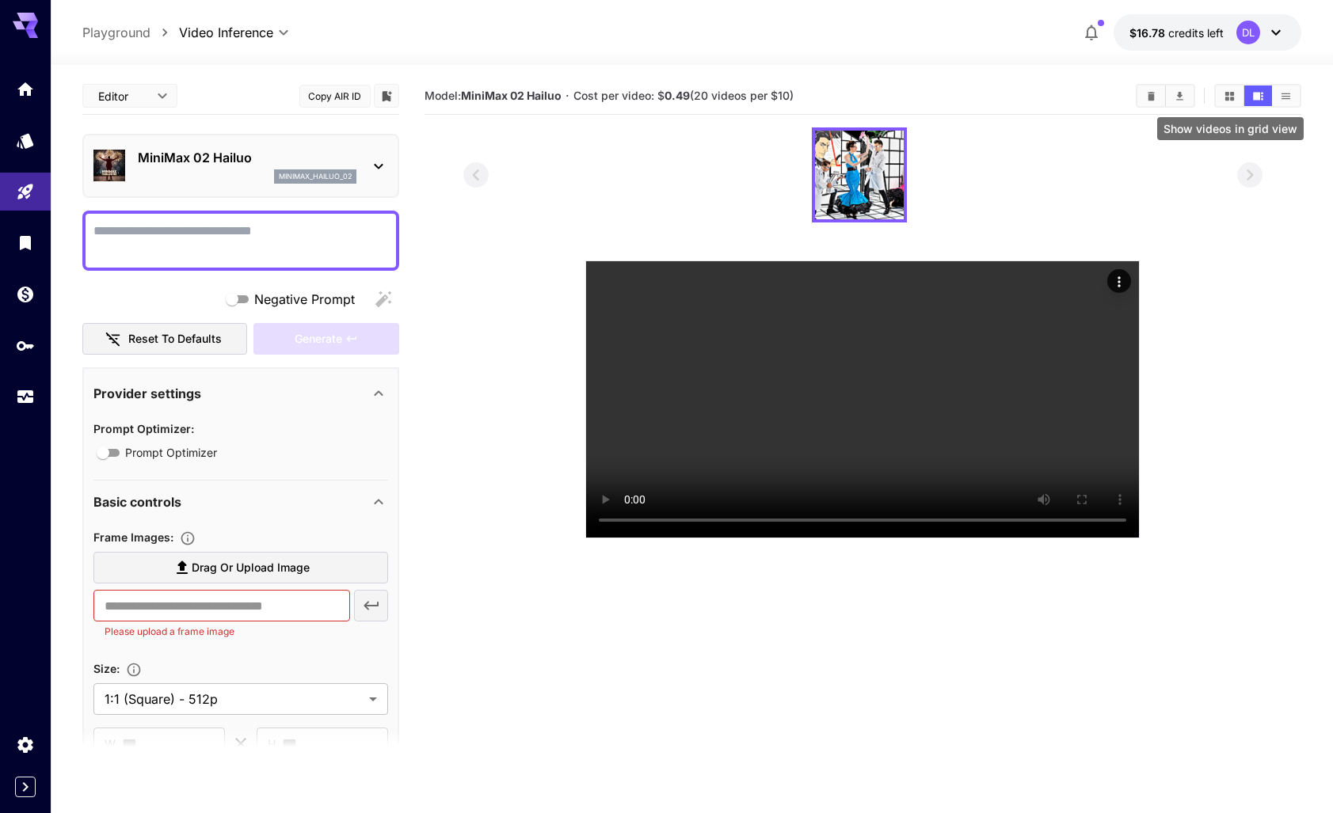
click at [1224, 93] on icon "Show videos in grid view" at bounding box center [1230, 96] width 12 height 12
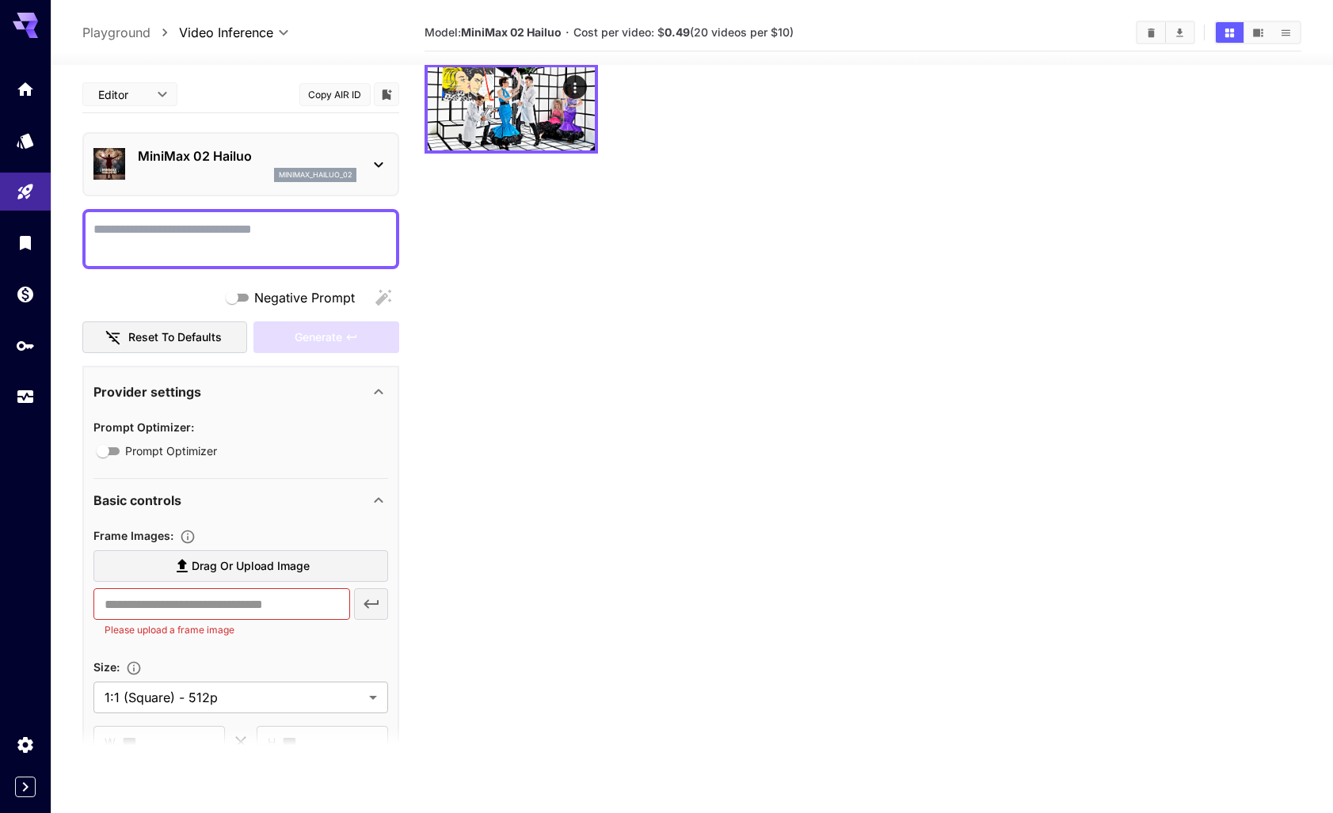
scroll to position [65, 0]
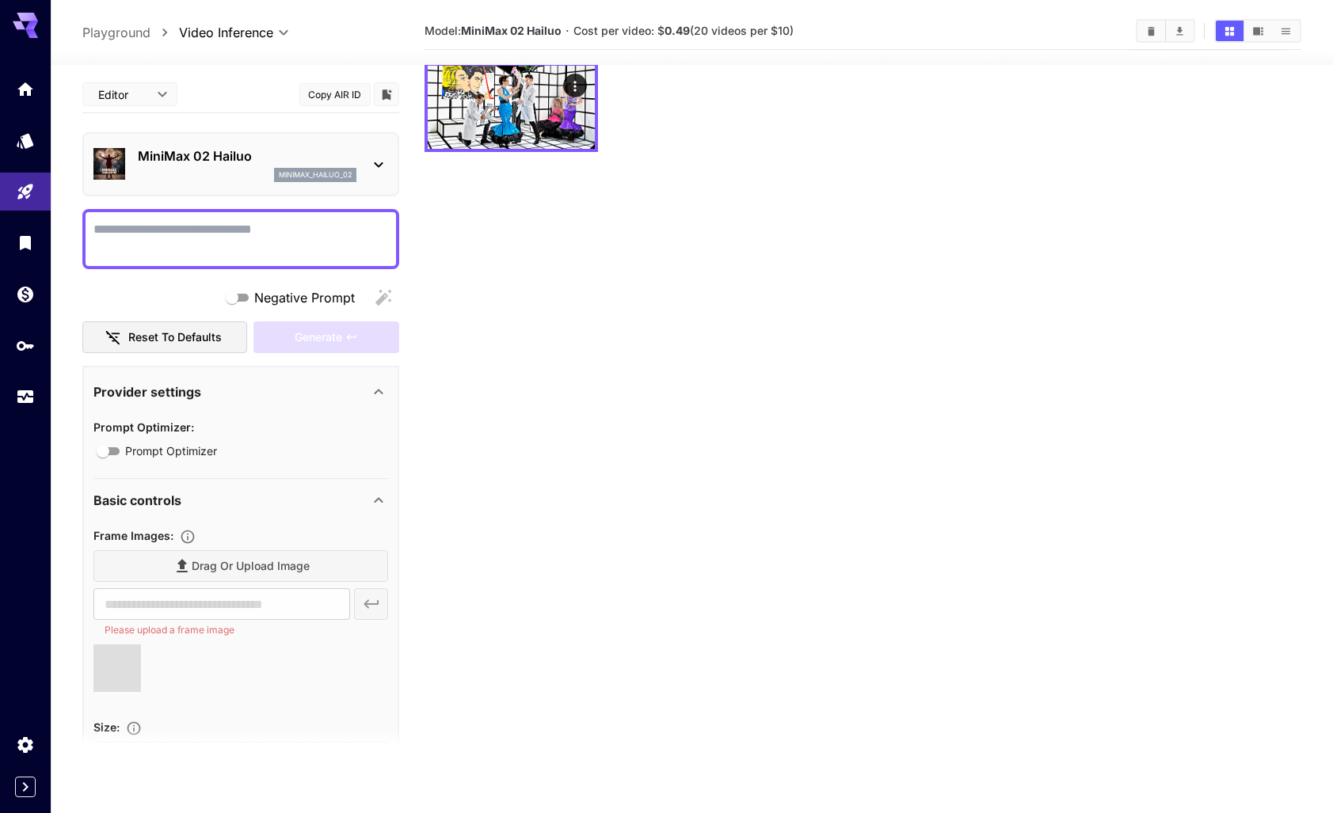
type input "**********"
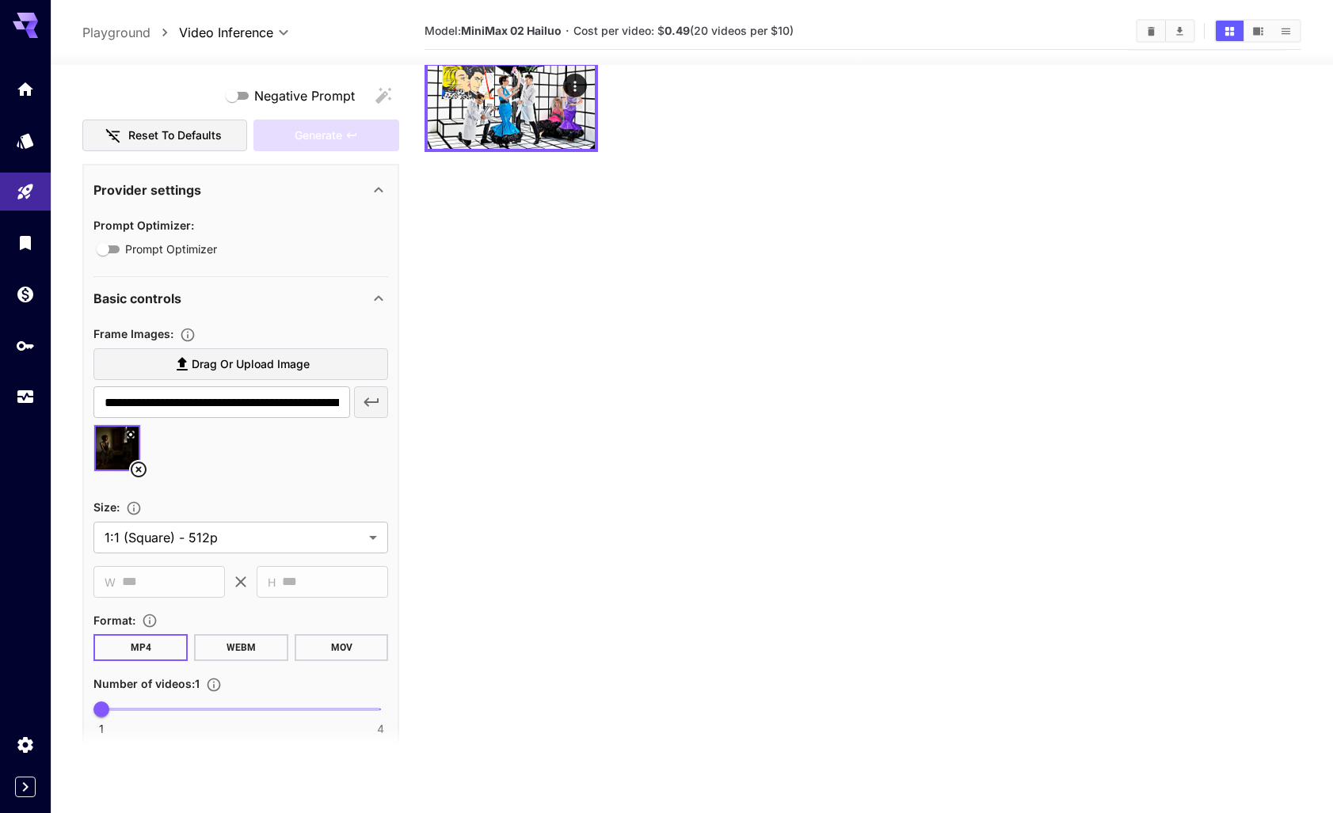
scroll to position [381, 0]
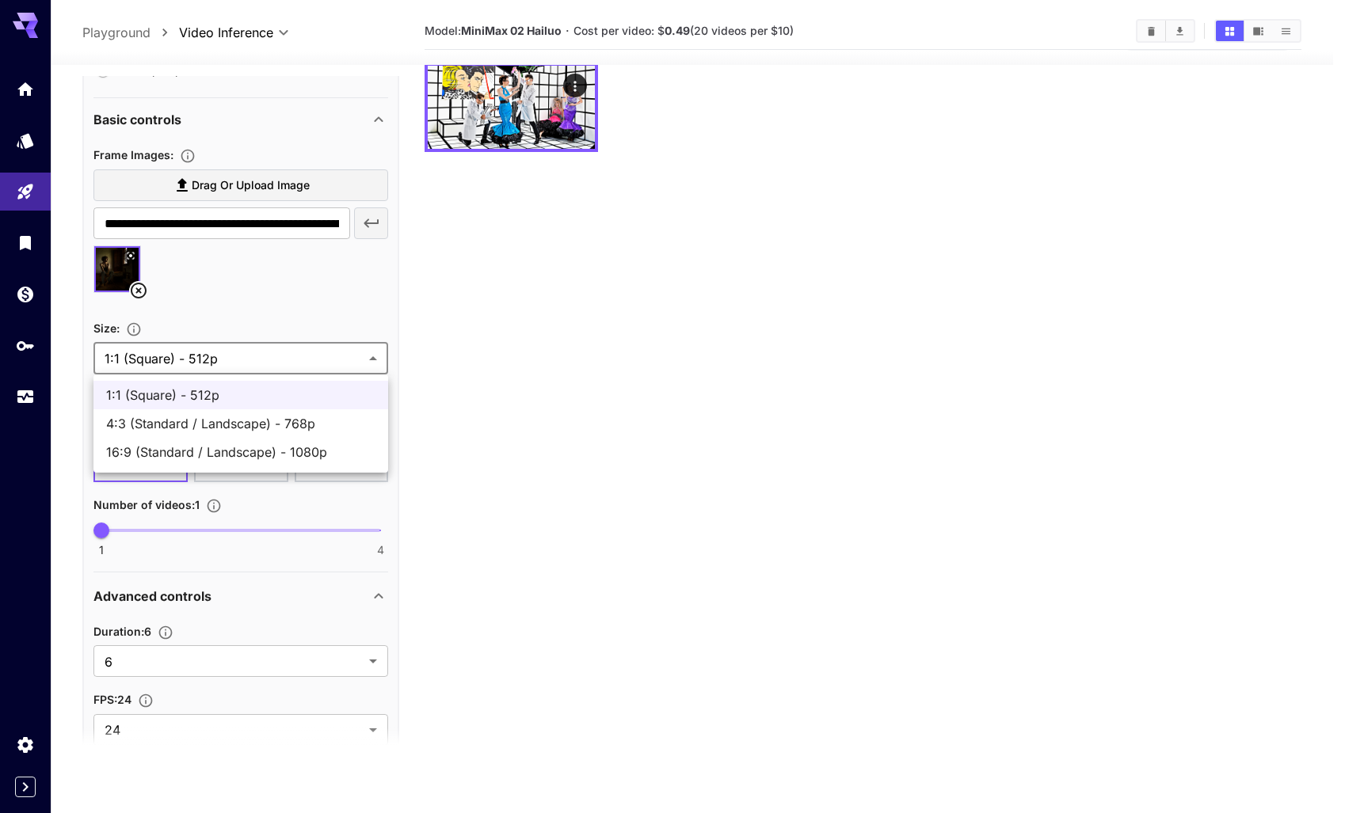
click at [373, 356] on body "**********" at bounding box center [672, 404] width 1345 height 939
click at [249, 446] on span "16:9 (Standard / Landscape) - 1080p" at bounding box center [240, 452] width 269 height 19
type input "**********"
type input "****"
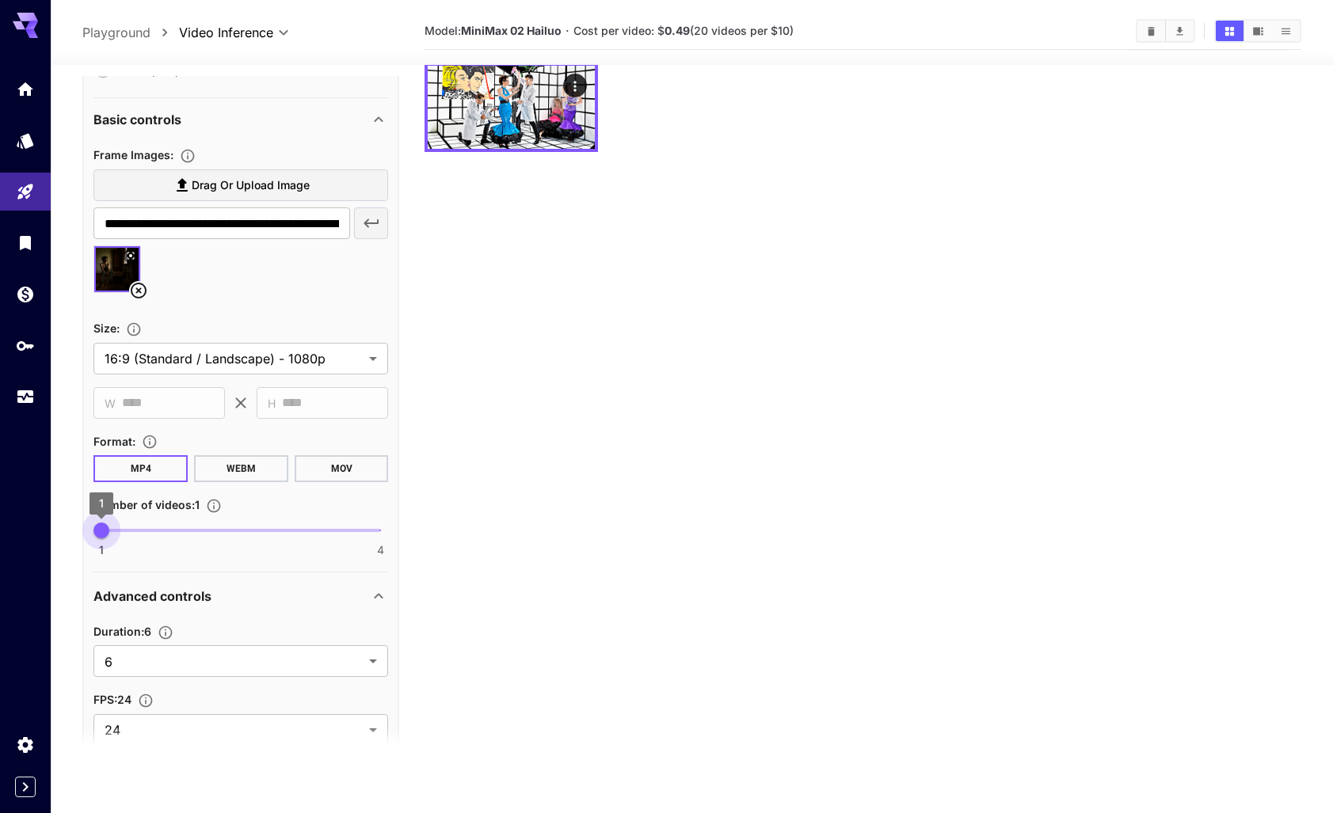
drag, startPoint x: 101, startPoint y: 531, endPoint x: 124, endPoint y: 531, distance: 23.0
click at [124, 531] on span "1 4 1" at bounding box center [240, 531] width 279 height 24
type input "*"
click at [166, 531] on span "1 4 1" at bounding box center [240, 531] width 279 height 24
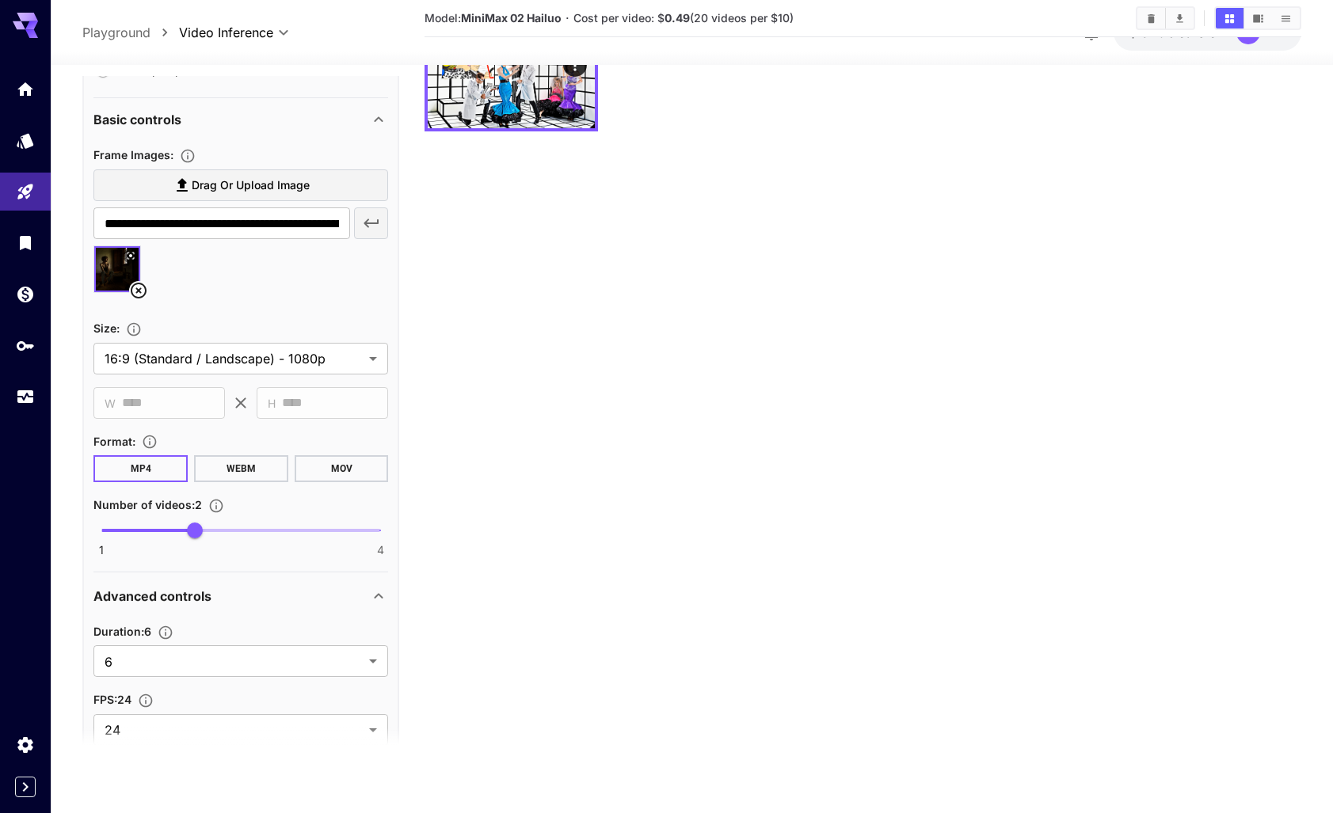
scroll to position [125, 0]
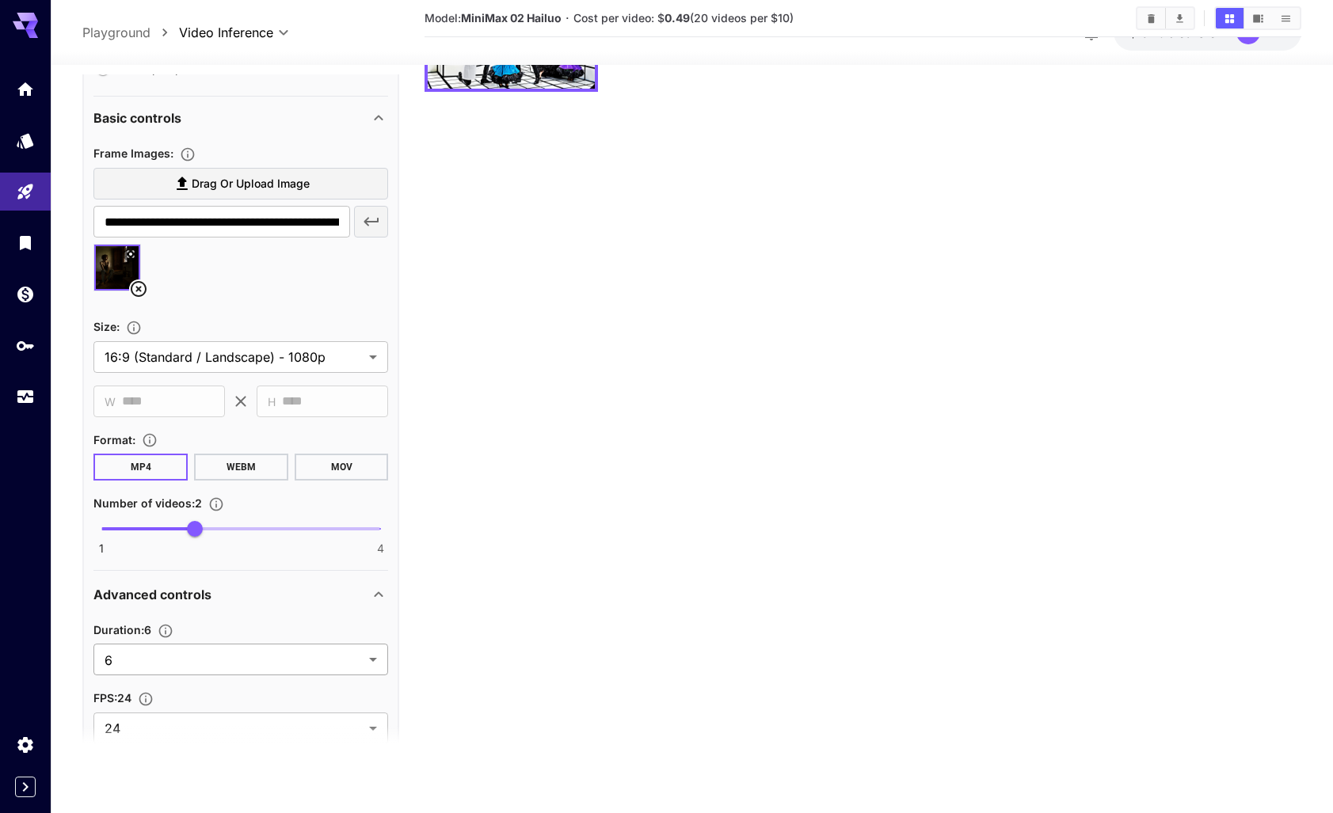
click at [371, 658] on body "**********" at bounding box center [666, 344] width 1333 height 939
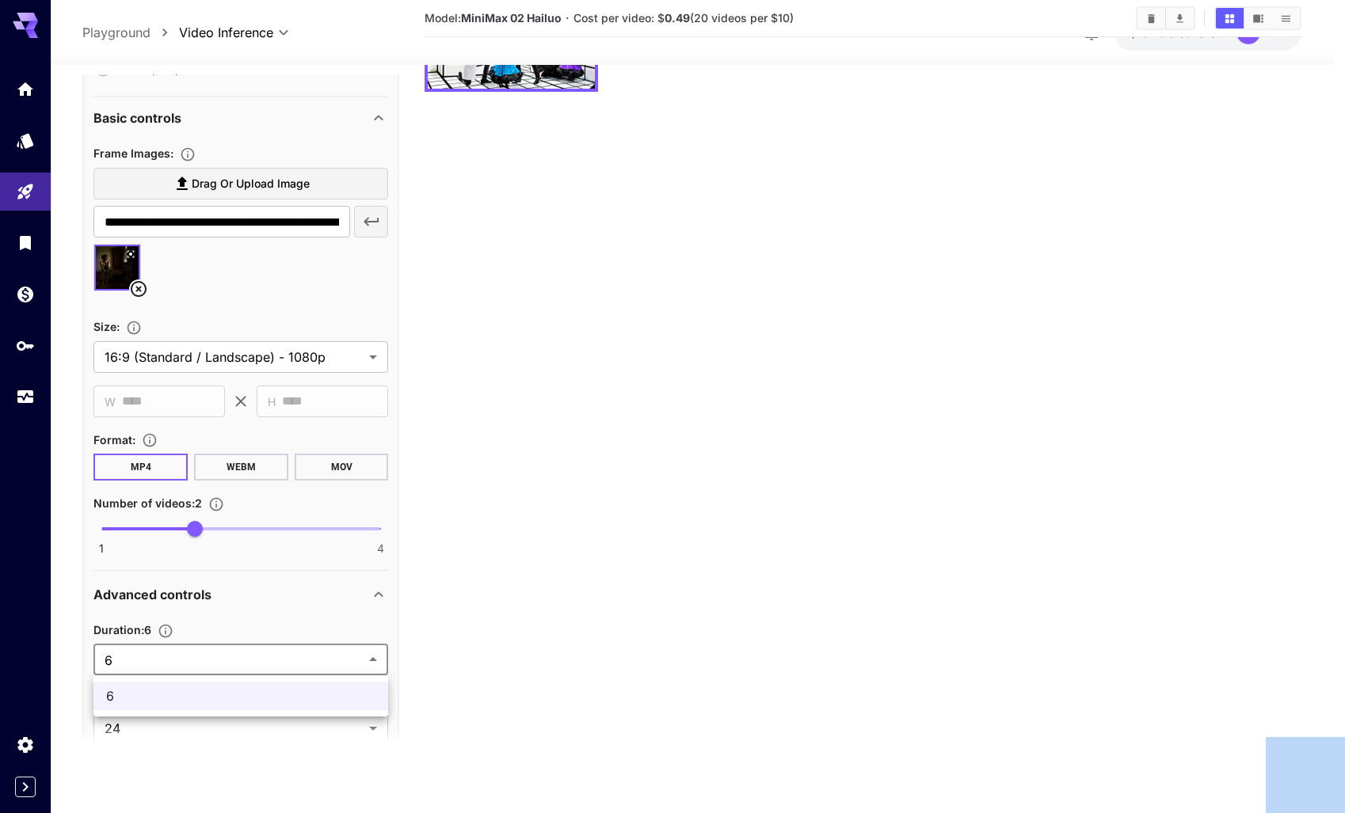
click at [371, 658] on div at bounding box center [672, 406] width 1345 height 813
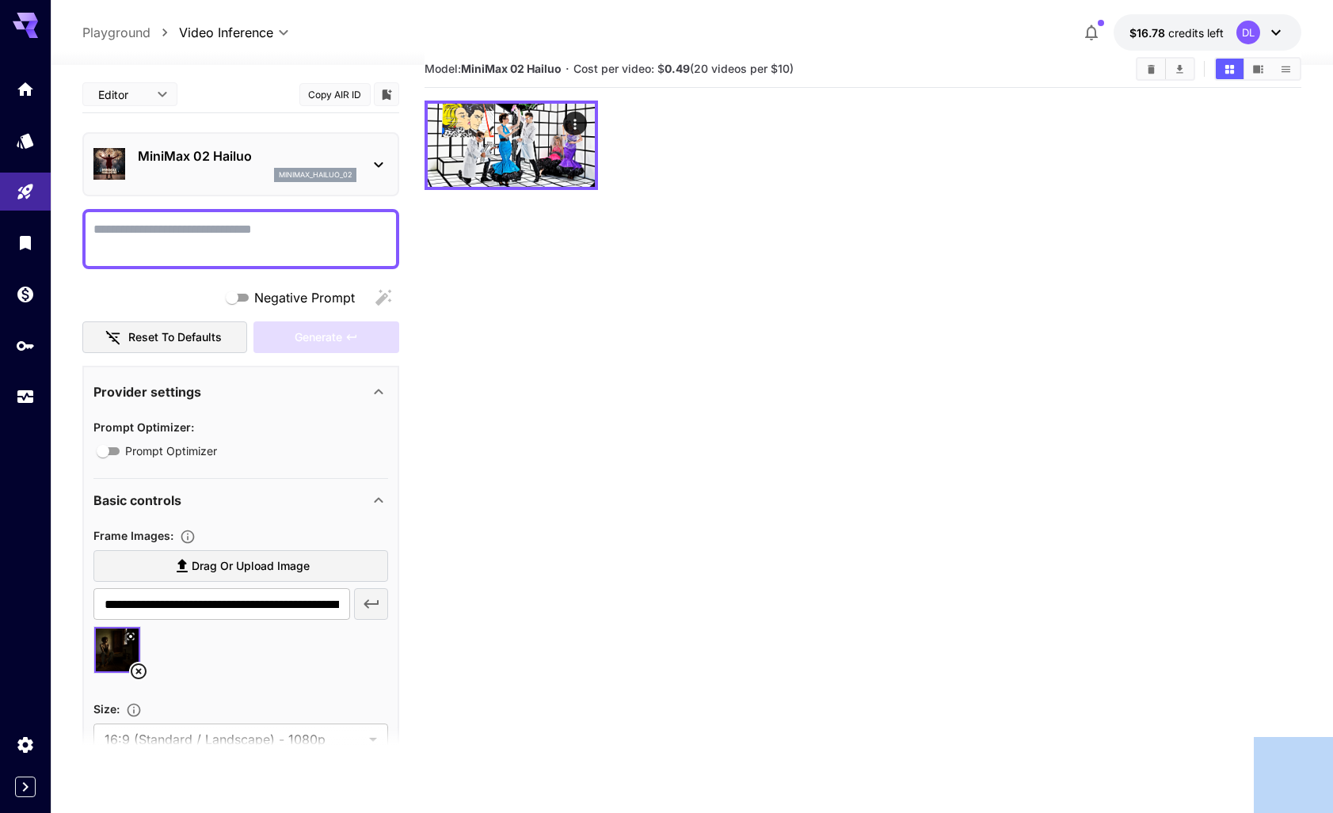
scroll to position [0, 0]
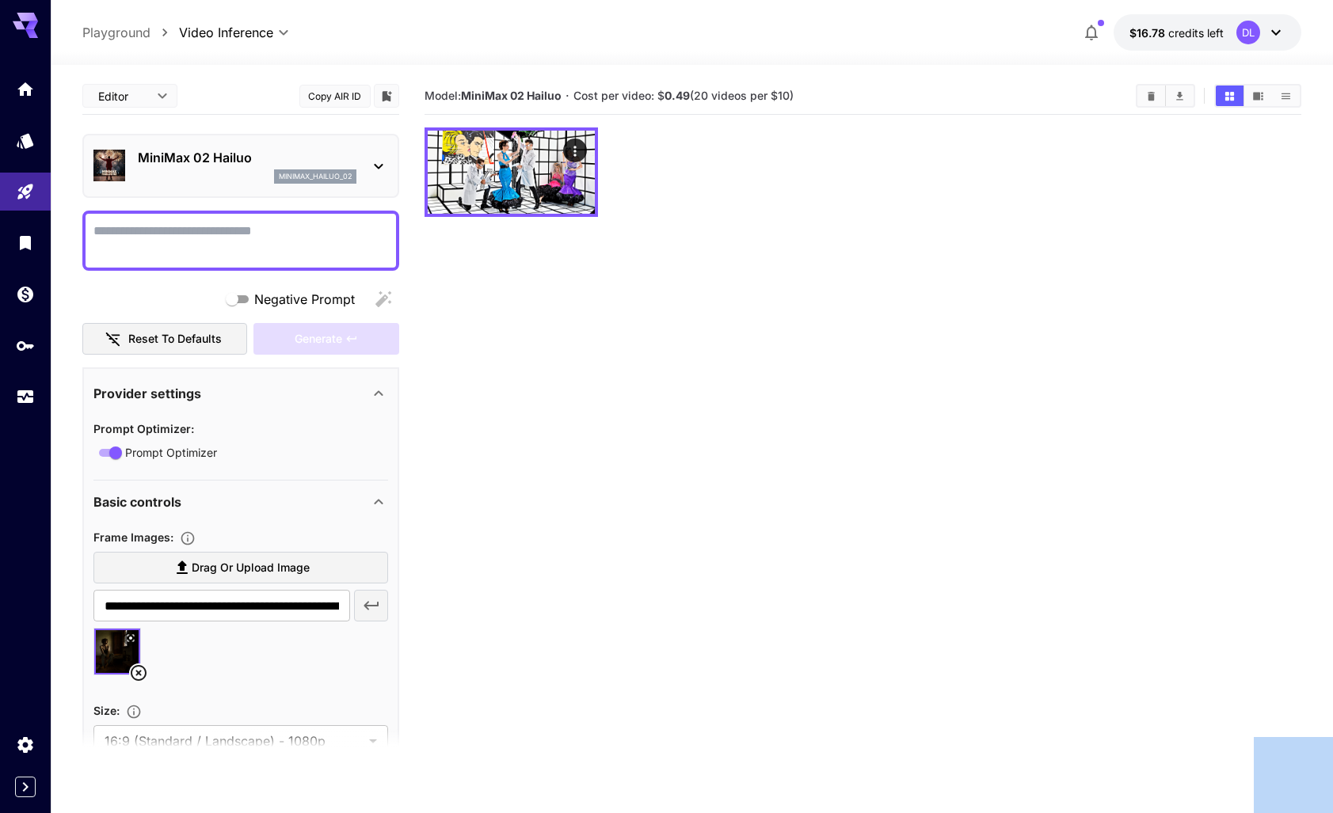
click at [375, 163] on icon at bounding box center [378, 166] width 19 height 19
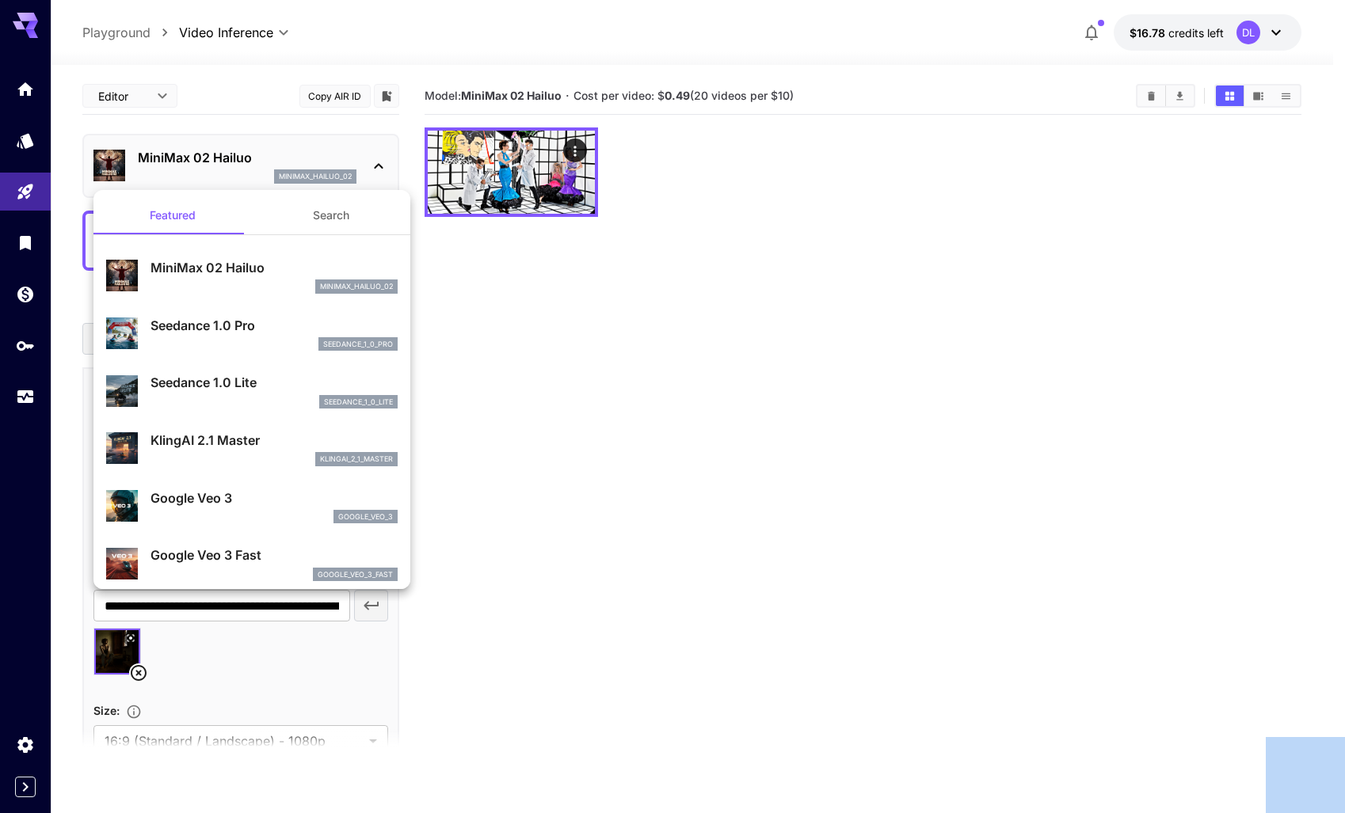
click at [373, 162] on div at bounding box center [672, 406] width 1345 height 813
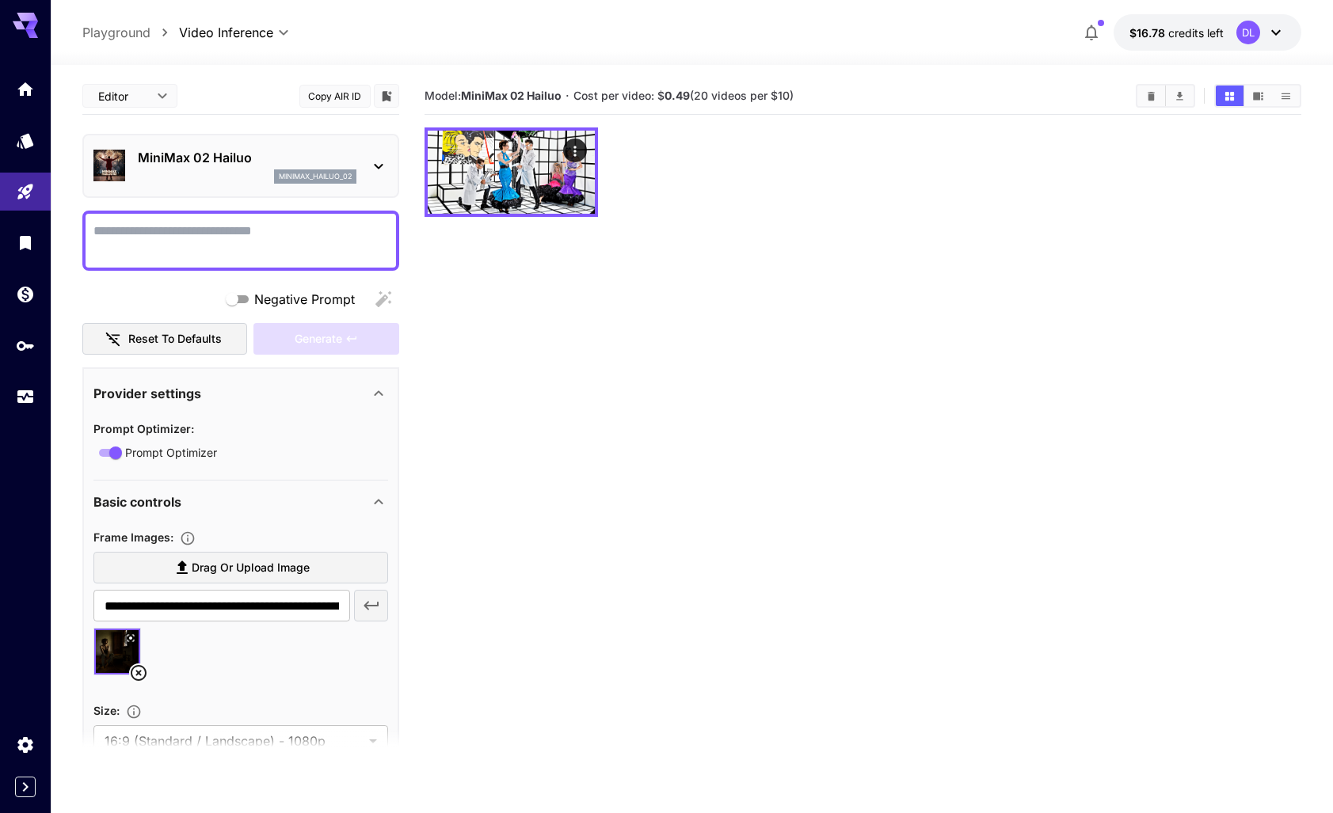
click at [226, 225] on textarea "Negative Prompt" at bounding box center [240, 241] width 295 height 38
type textarea "**********"
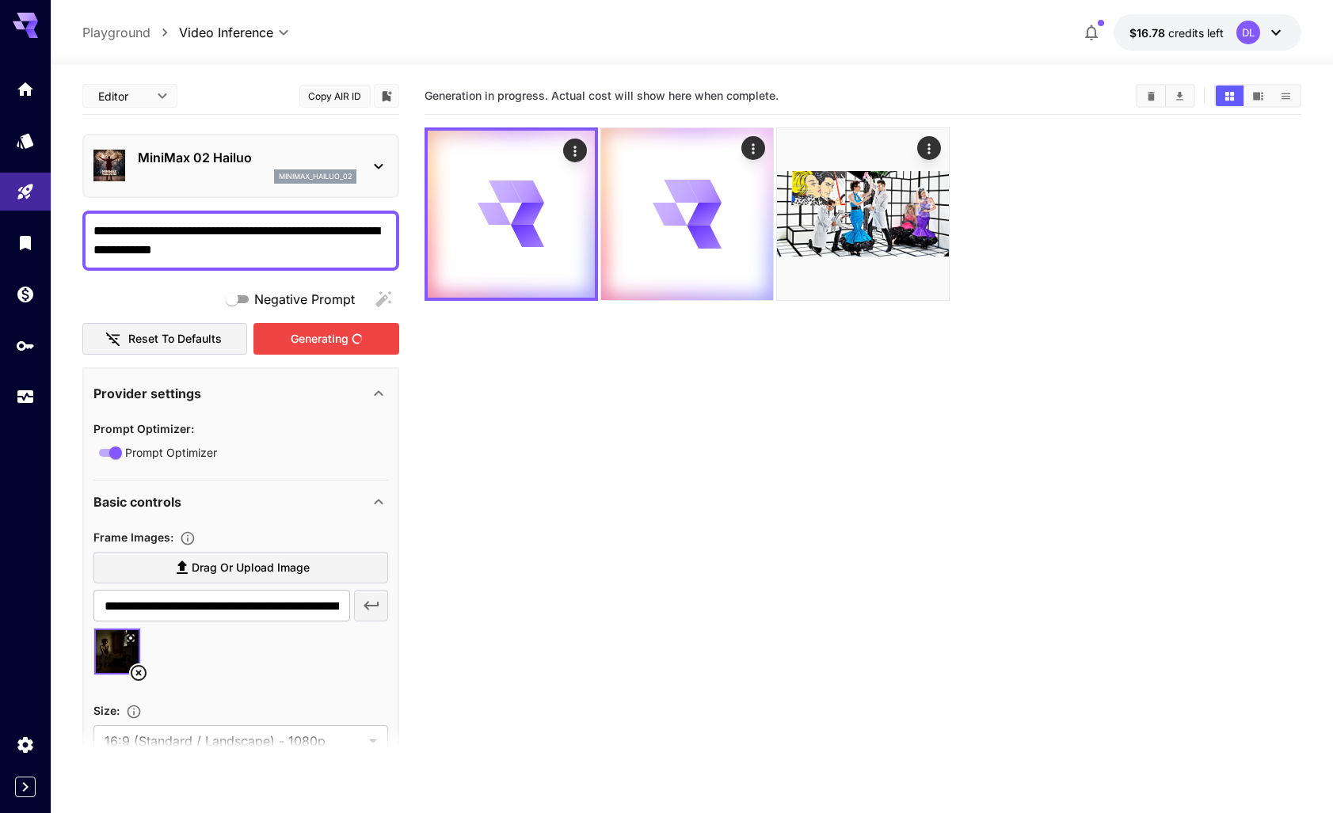
click at [322, 333] on div "Generating" at bounding box center [326, 339] width 146 height 32
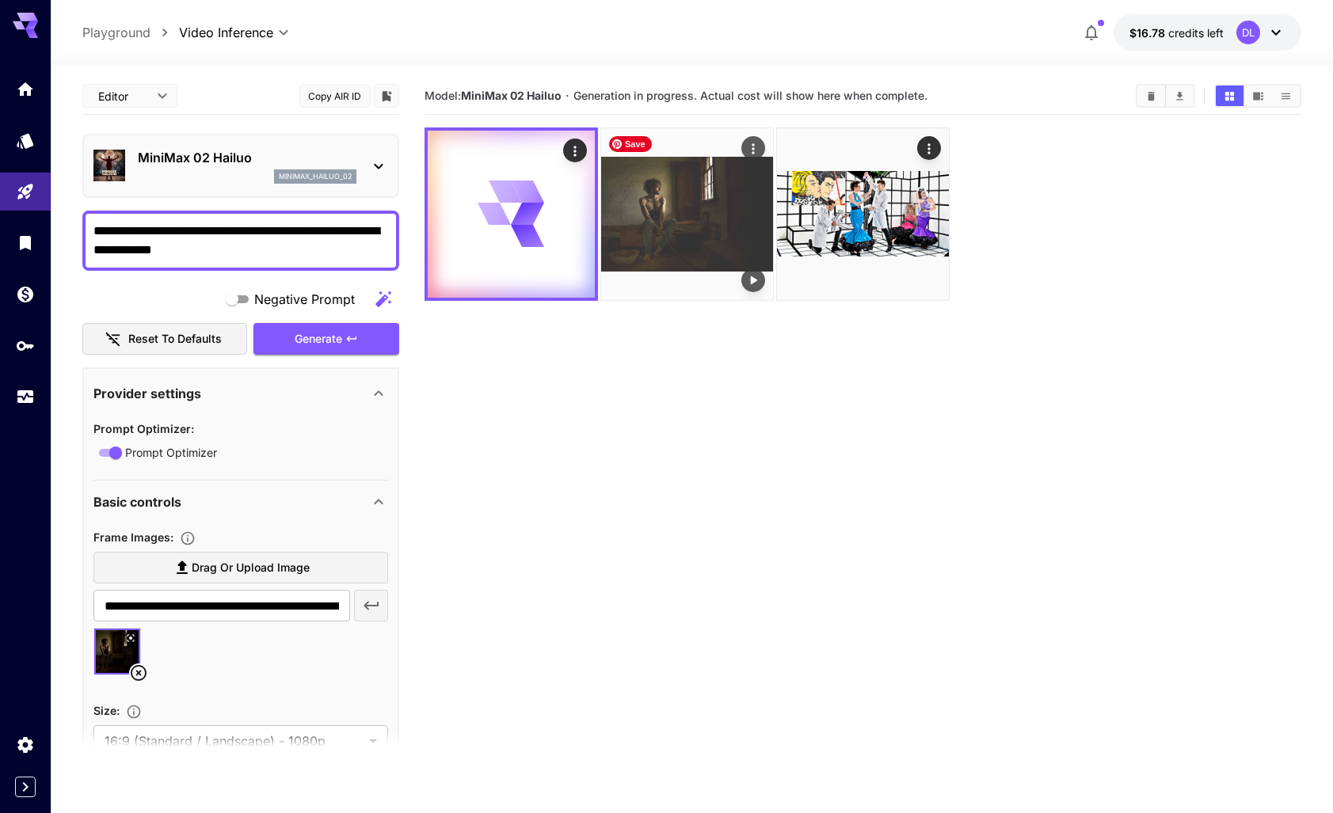
click at [702, 219] on img at bounding box center [687, 214] width 172 height 172
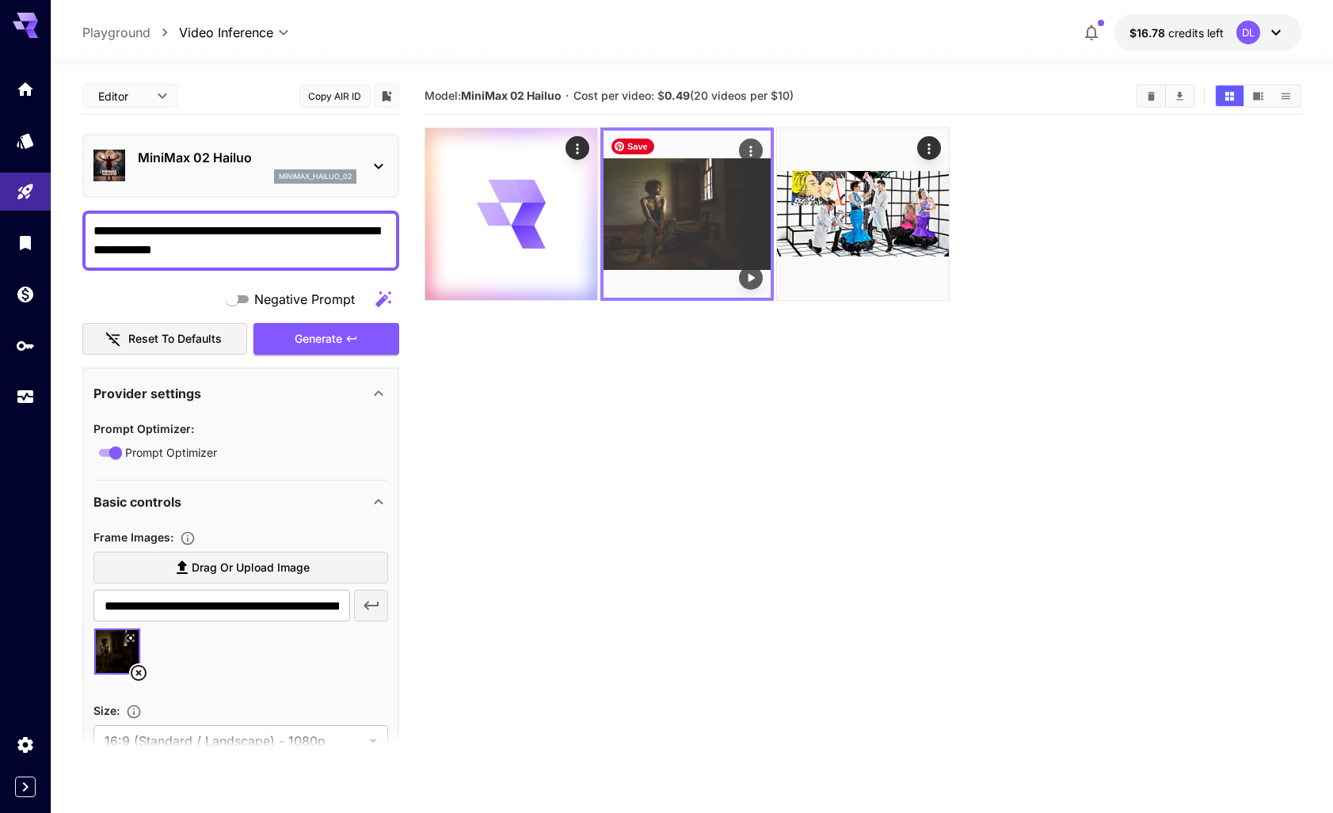
click at [684, 220] on img at bounding box center [687, 214] width 167 height 167
click at [752, 273] on icon "Play video" at bounding box center [751, 278] width 16 height 16
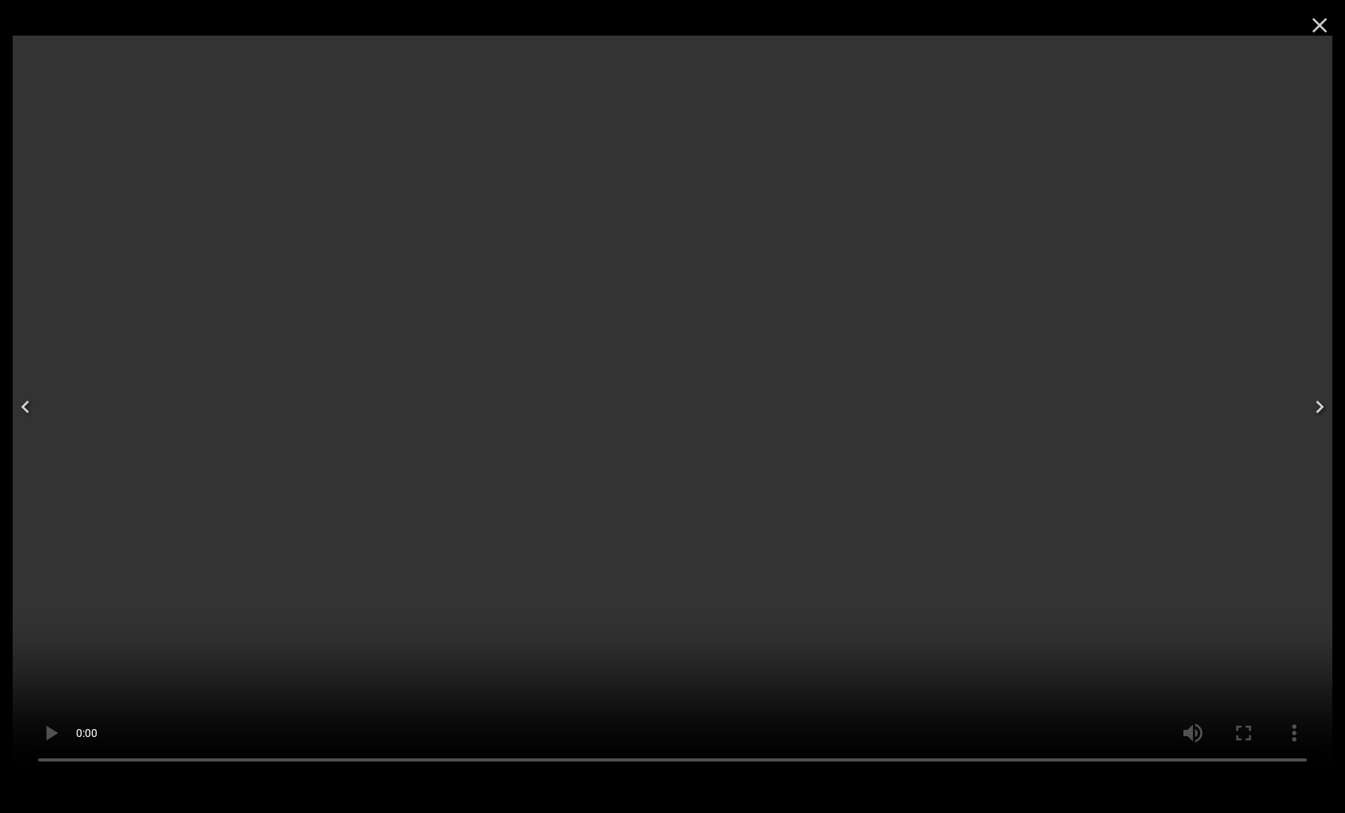
click at [1320, 25] on icon "Close" at bounding box center [1319, 25] width 15 height 15
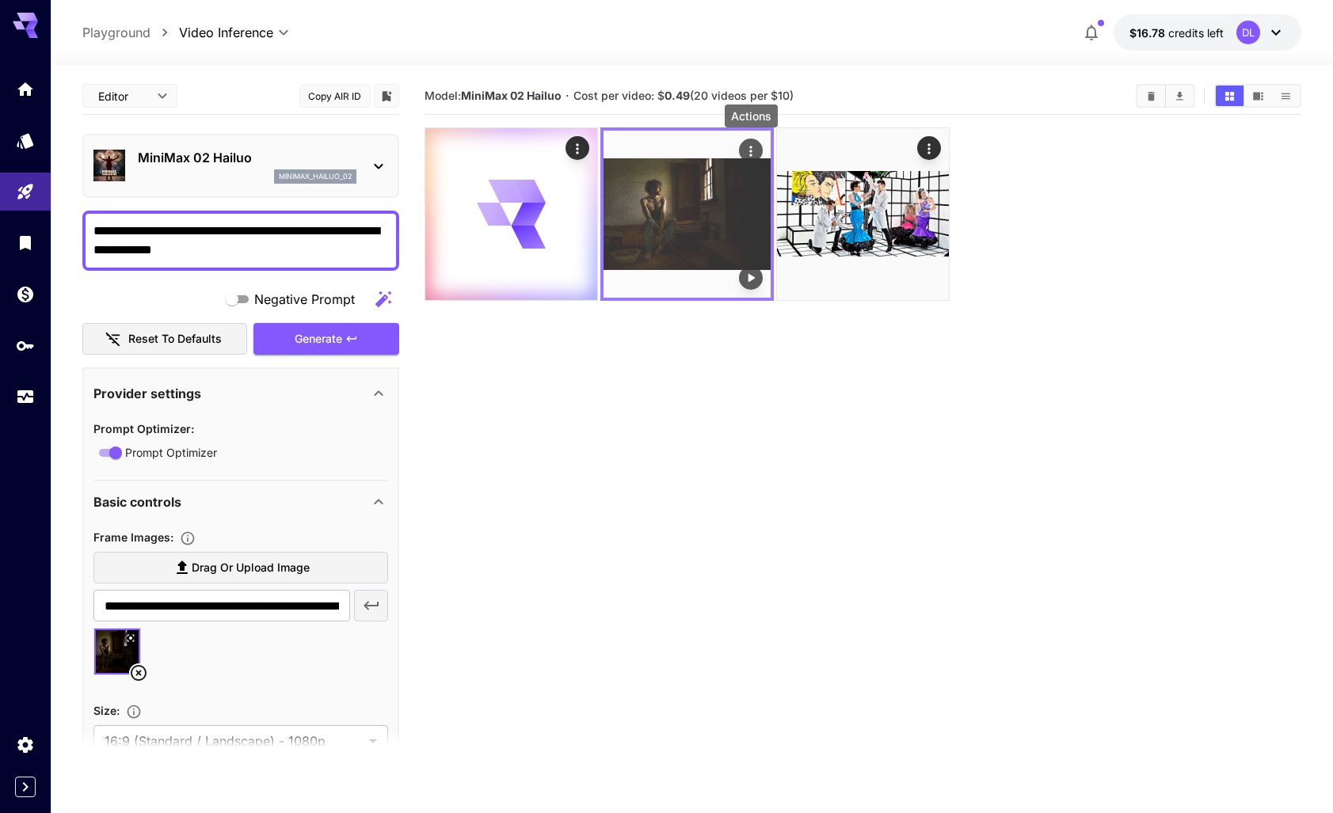
click at [752, 148] on icon "Actions" at bounding box center [751, 151] width 16 height 16
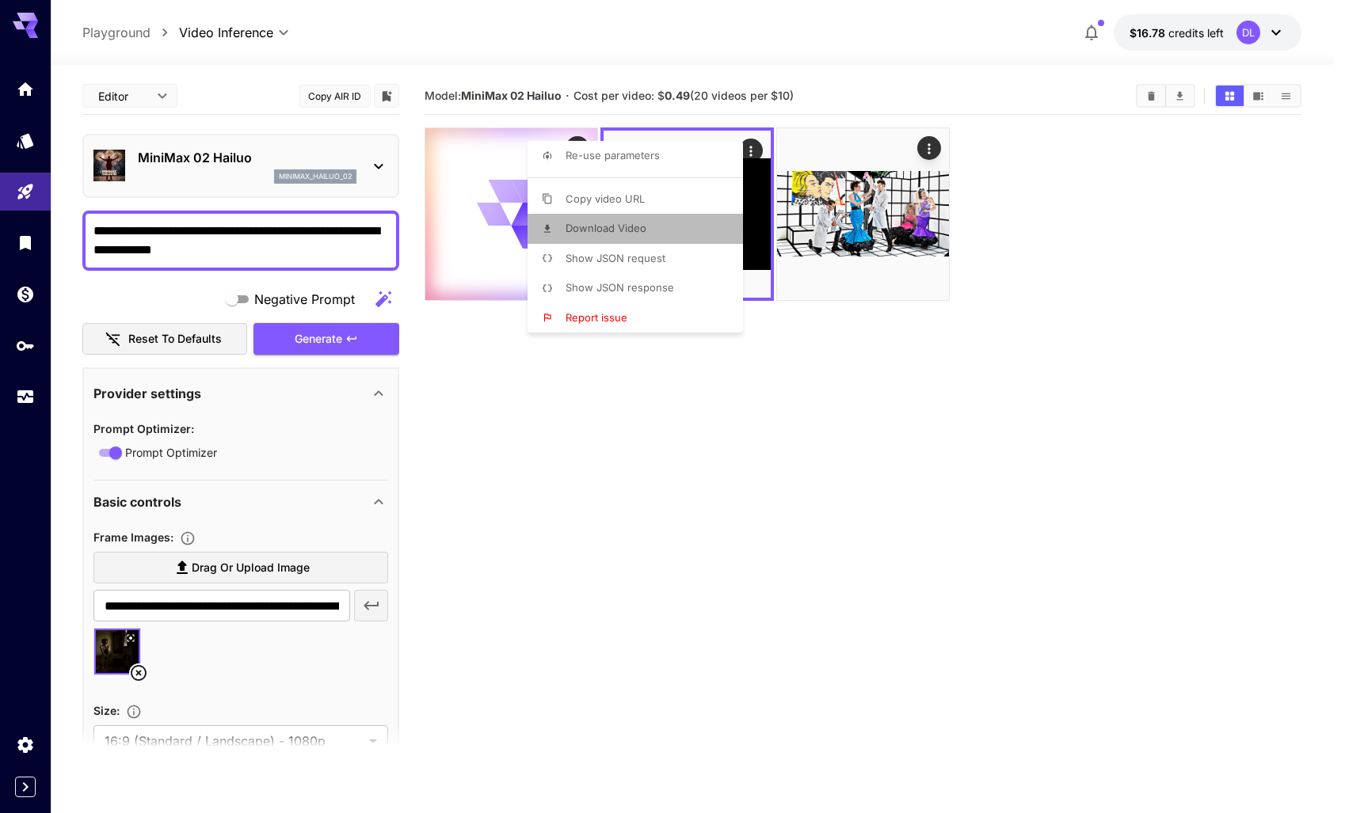
click at [633, 228] on span "Download Video" at bounding box center [606, 228] width 81 height 13
click at [1233, 341] on div at bounding box center [672, 406] width 1345 height 813
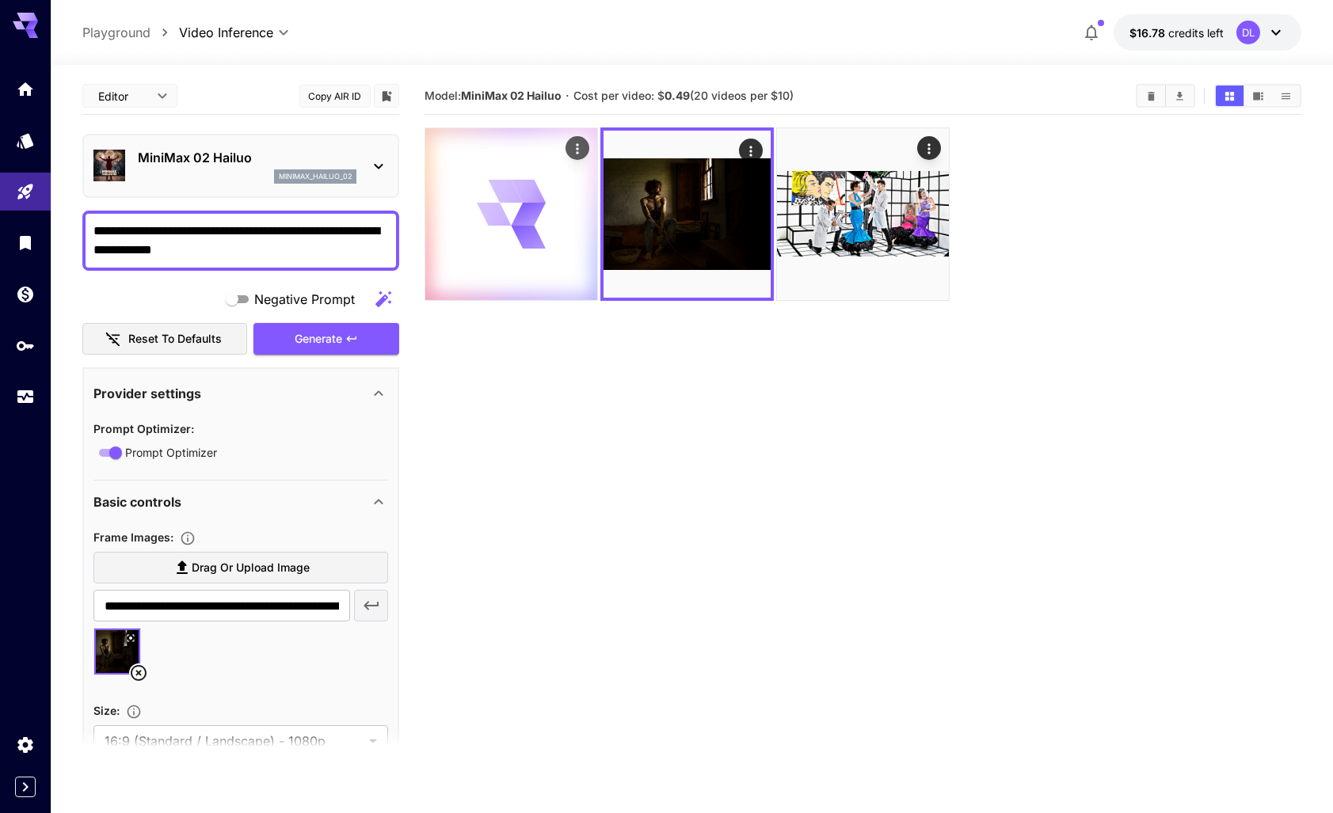
click at [525, 215] on icon at bounding box center [529, 214] width 34 height 23
